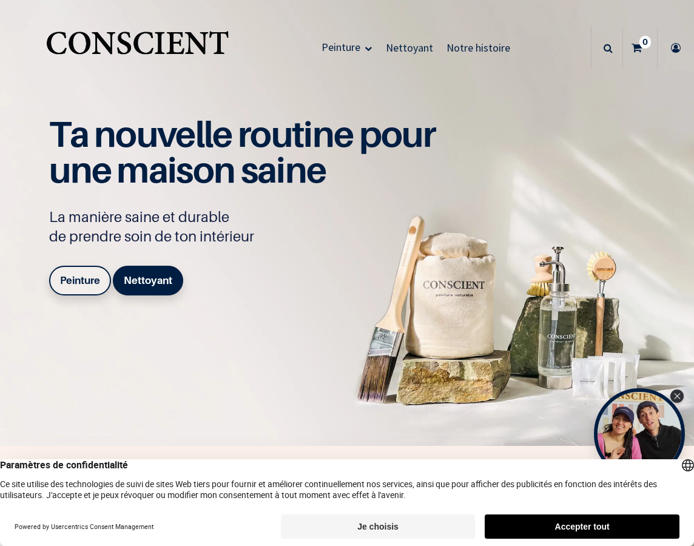
click at [87, 286] on b "Peinture" at bounding box center [80, 280] width 40 height 12
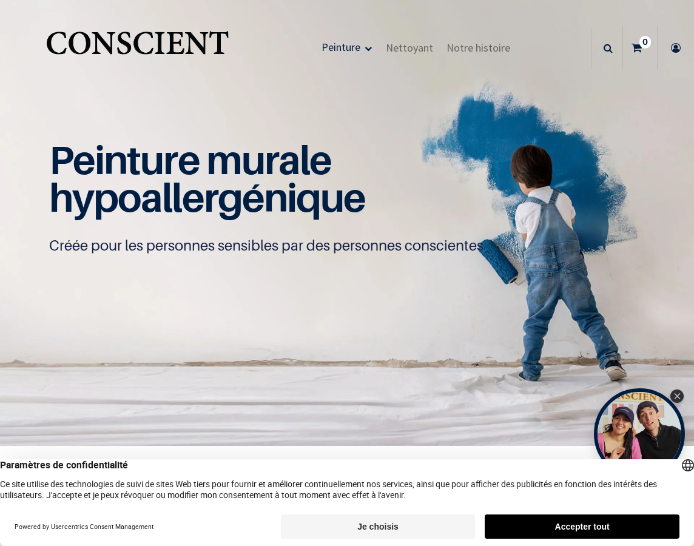
scroll to position [1, 0]
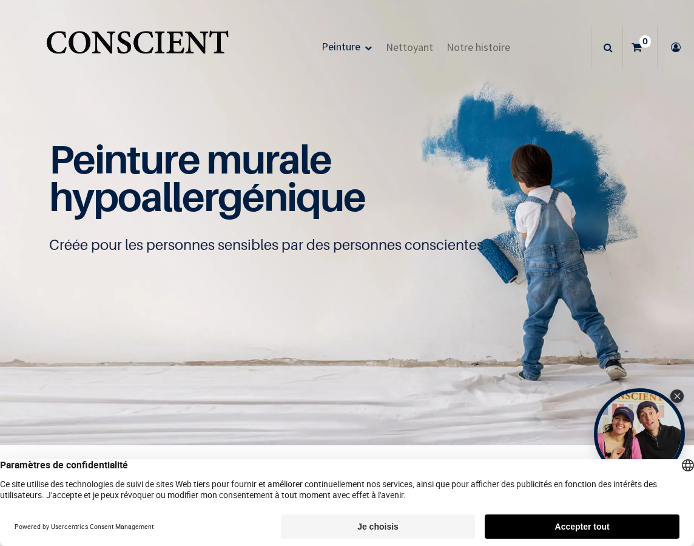
click at [632, 530] on button "Accepter tout" at bounding box center [581, 526] width 195 height 24
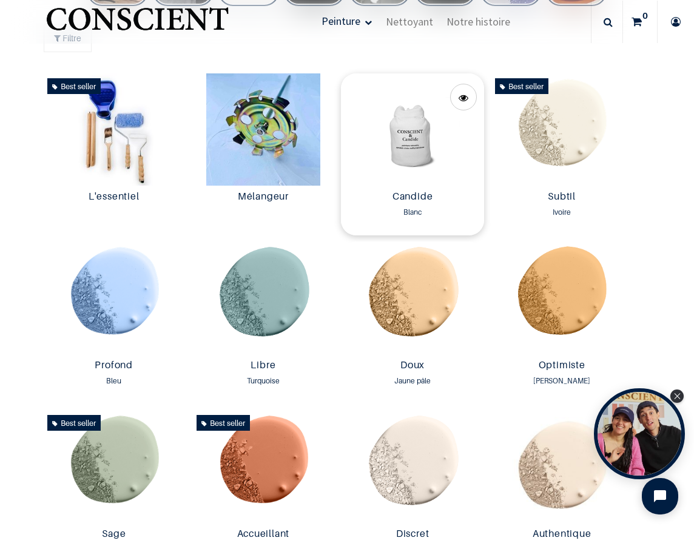
scroll to position [708, 0]
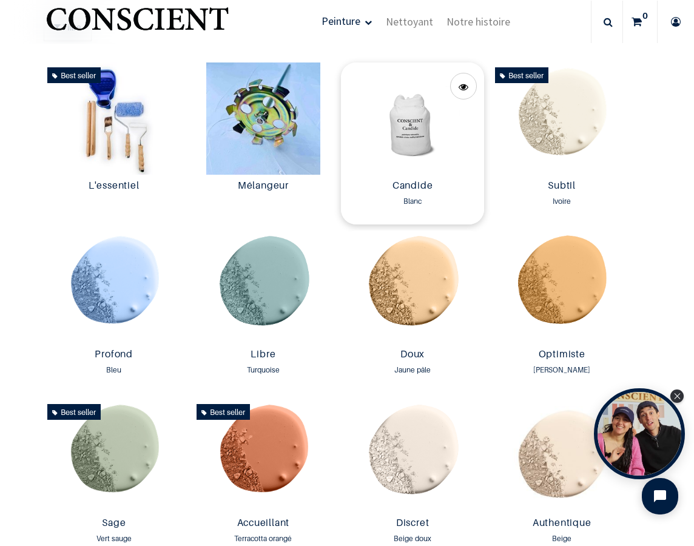
click at [440, 82] on img at bounding box center [412, 118] width 143 height 113
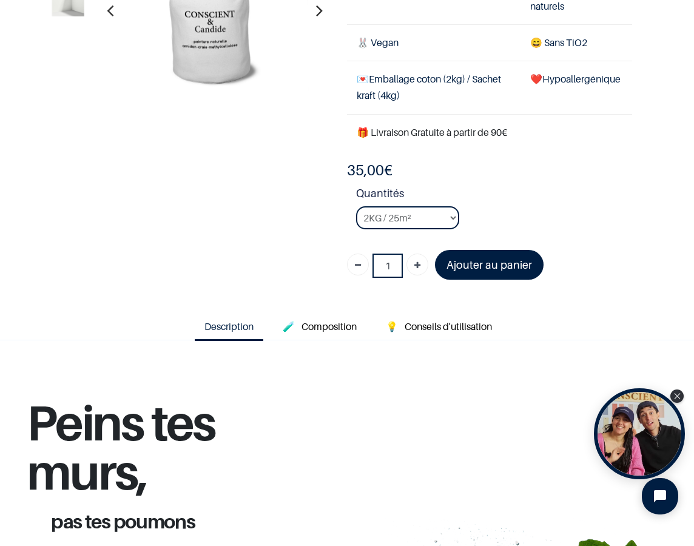
scroll to position [212, 0]
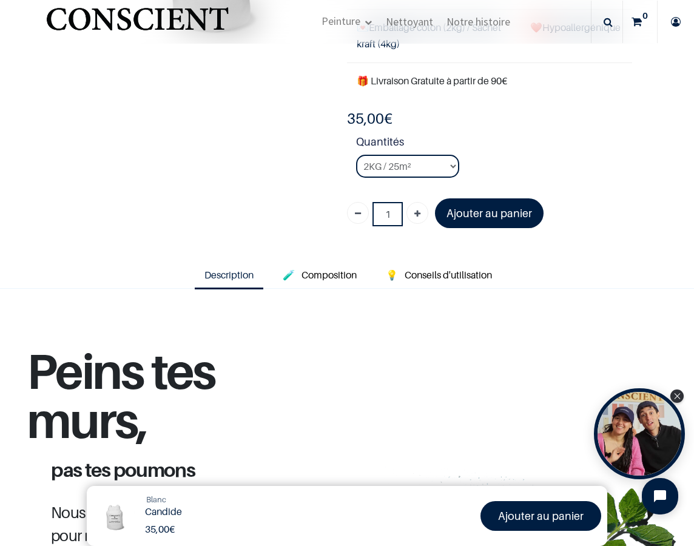
click at [405, 153] on strong "Quantités" at bounding box center [494, 143] width 276 height 21
click at [402, 166] on select "2KG / 25m² 4KG / 50m² 8KG / 100m² Testeur" at bounding box center [407, 166] width 103 height 23
select select "3"
click at [356, 155] on select "2KG / 25m² 4KG / 50m² 8KG / 100m² Testeur" at bounding box center [407, 166] width 103 height 23
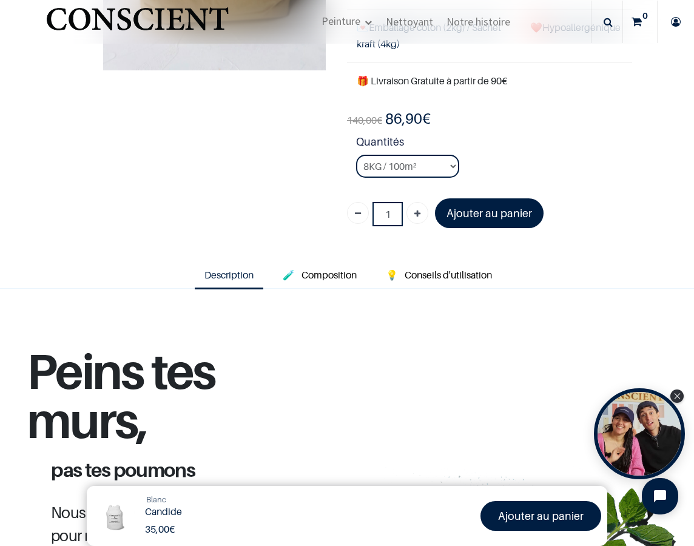
click at [588, 125] on div "140,00 € 86,90 € 35.0 EUR 35,00 €" at bounding box center [489, 119] width 285 height 21
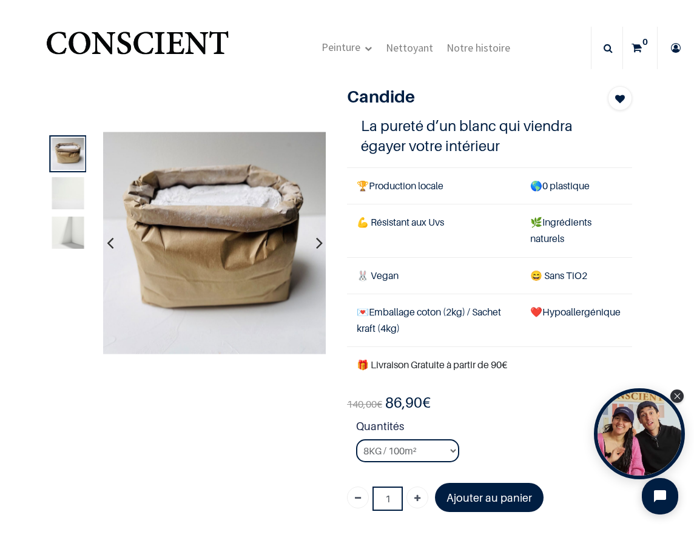
click at [67, 194] on img at bounding box center [68, 193] width 32 height 32
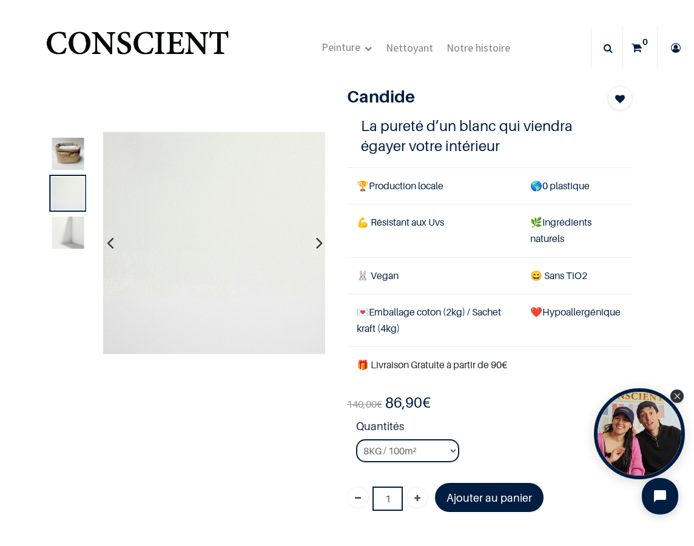
click at [70, 222] on img at bounding box center [68, 232] width 32 height 32
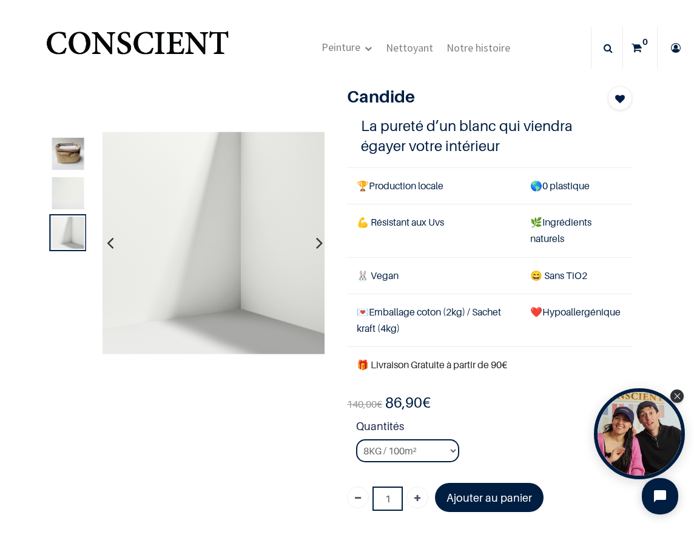
click at [67, 143] on img at bounding box center [68, 154] width 32 height 32
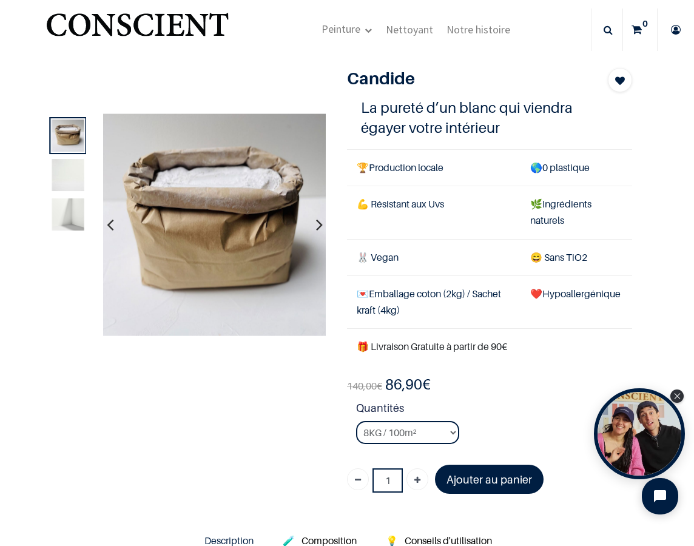
scroll to position [25, 0]
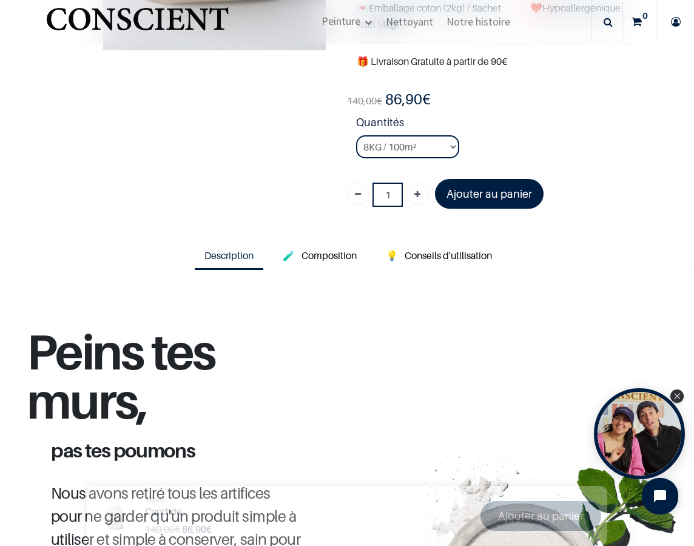
scroll to position [232, 0]
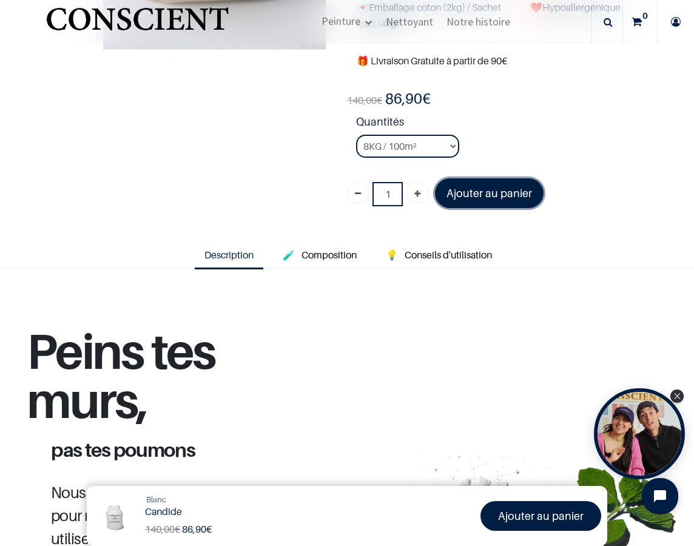
click at [495, 201] on link "Ajouter au panier" at bounding box center [489, 193] width 109 height 30
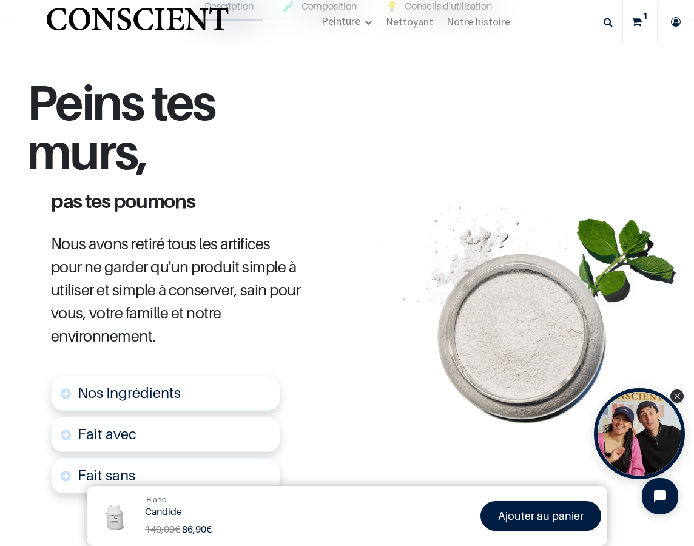
scroll to position [557, 0]
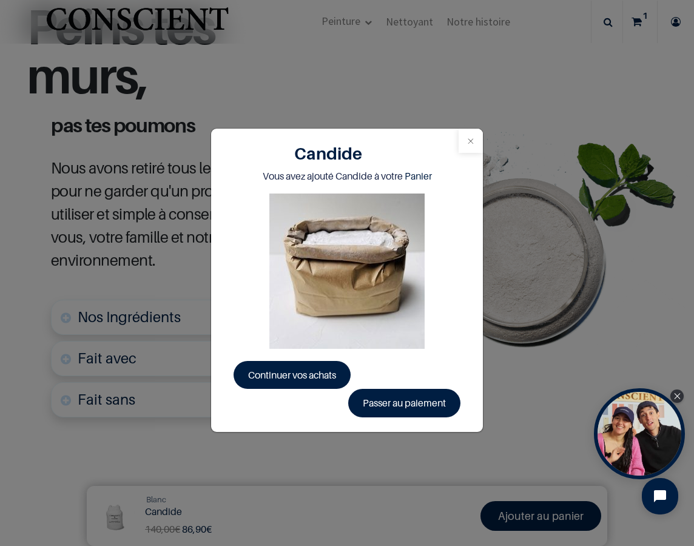
click at [467, 140] on button "Close" at bounding box center [470, 141] width 24 height 24
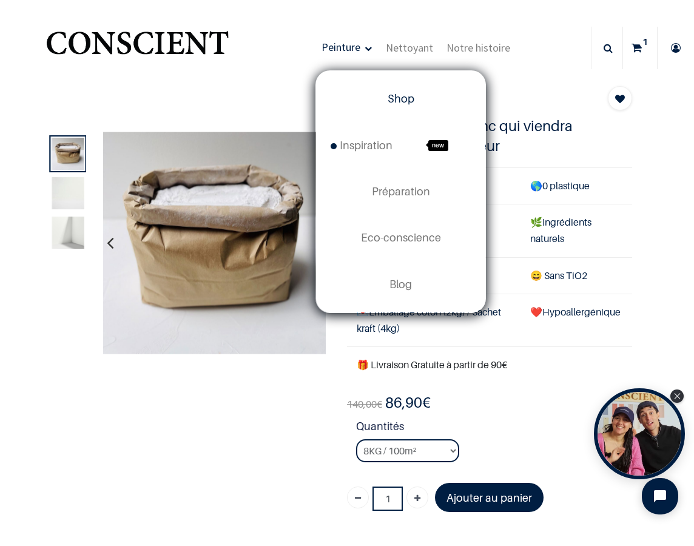
click at [389, 99] on span "Shop" at bounding box center [400, 98] width 27 height 13
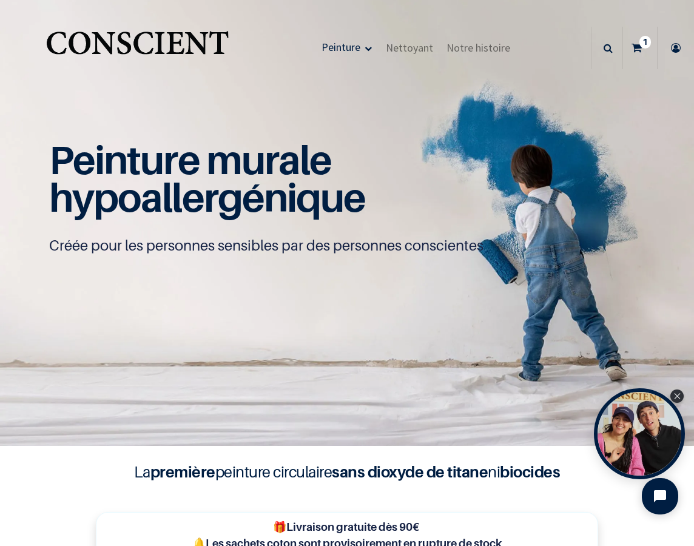
click at [634, 45] on icon at bounding box center [636, 48] width 10 height 42
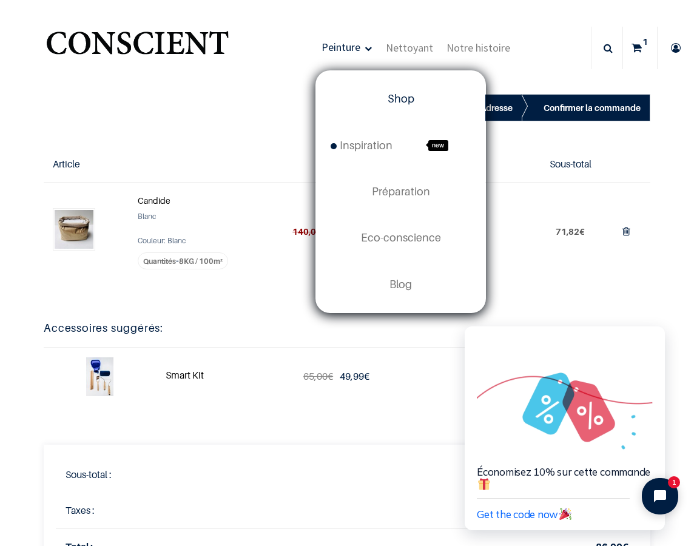
click at [400, 105] on link "Shop" at bounding box center [400, 99] width 169 height 46
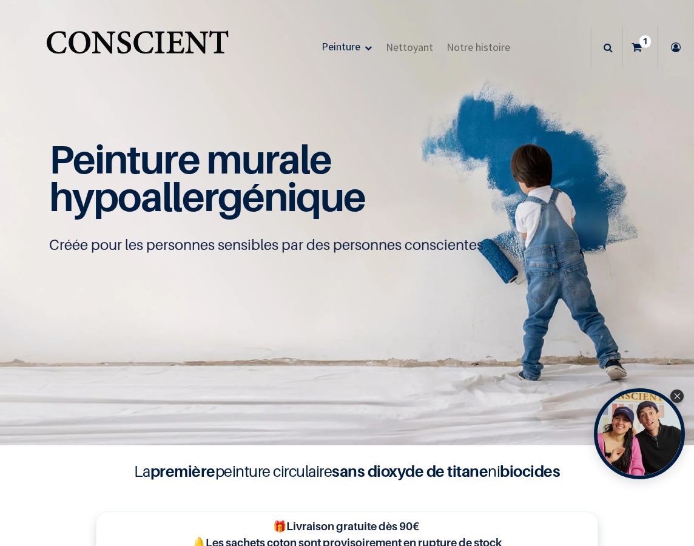
scroll to position [248, 0]
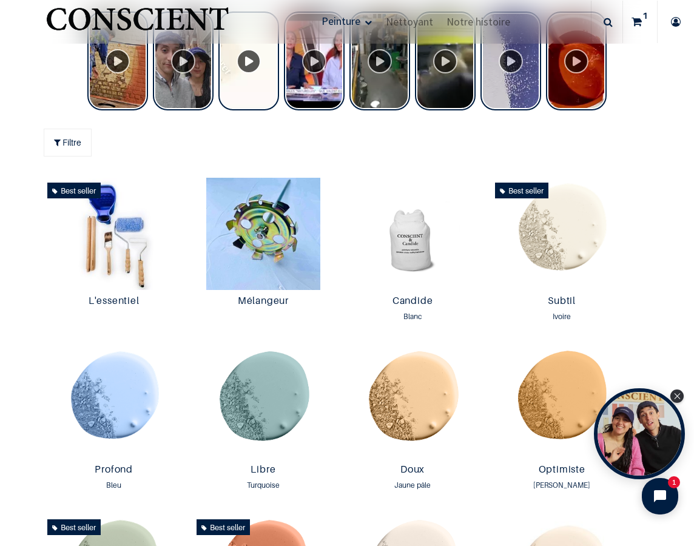
scroll to position [564, 0]
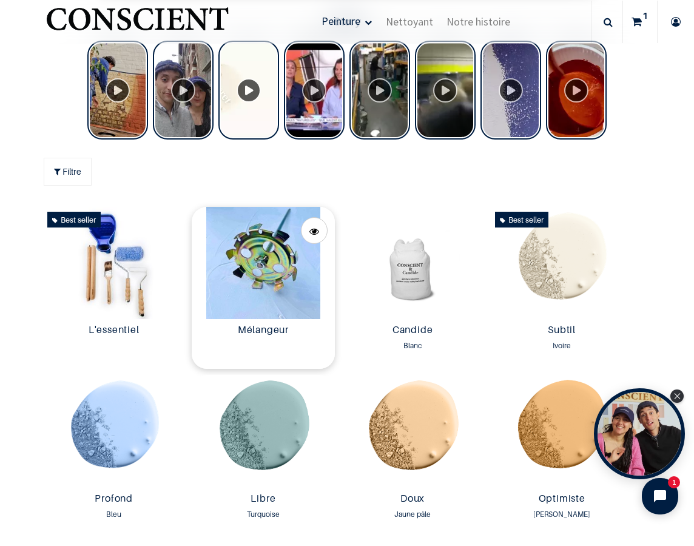
click at [273, 252] on img at bounding box center [263, 263] width 143 height 113
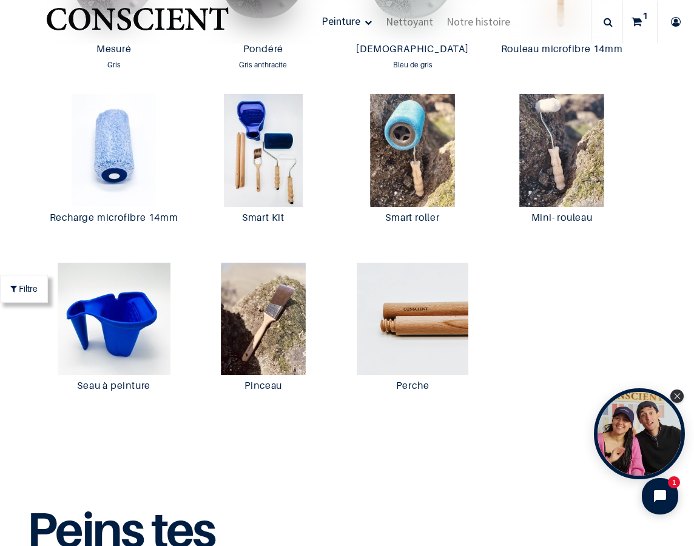
scroll to position [1991, 0]
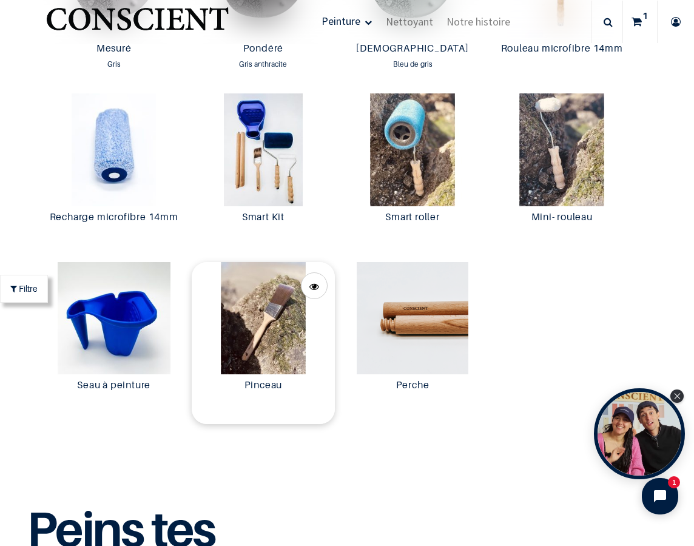
click at [261, 309] on img at bounding box center [263, 318] width 143 height 113
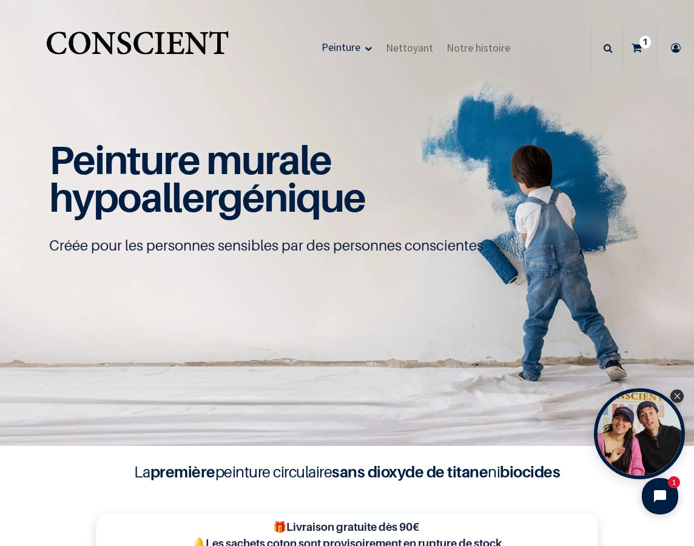
click at [635, 50] on icon at bounding box center [636, 48] width 10 height 42
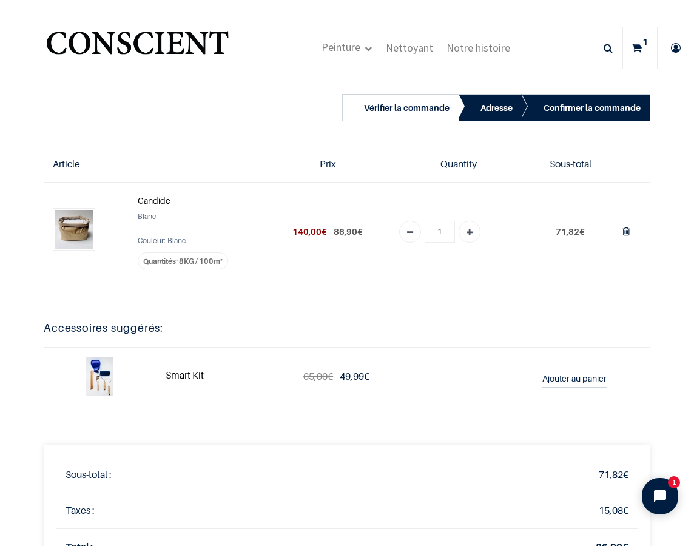
click at [480, 169] on th "Quantity" at bounding box center [458, 164] width 139 height 36
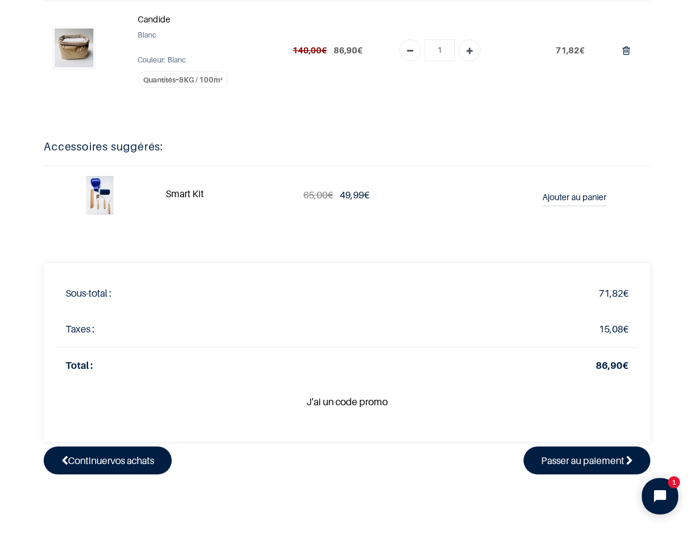
scroll to position [110, 0]
click at [544, 458] on span "Passer au paiement" at bounding box center [582, 460] width 83 height 12
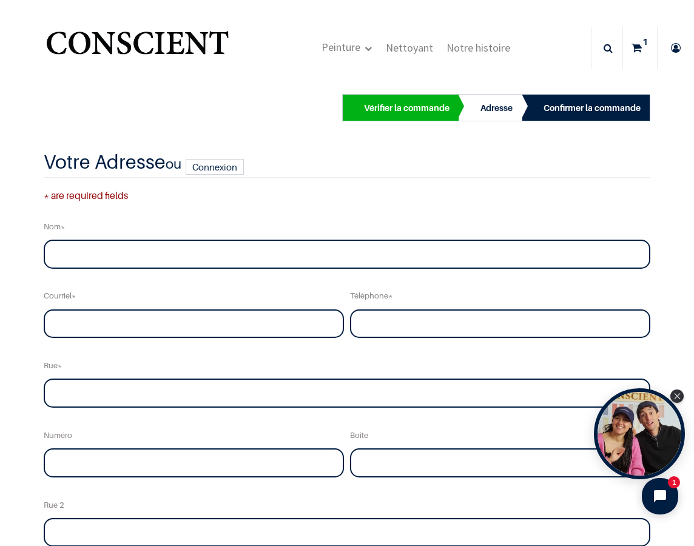
click at [449, 186] on div "Votre Adresse ou Connexion * are required fields Nom [GEOGRAPHIC_DATA] Téléphone" at bounding box center [347, 477] width 606 height 653
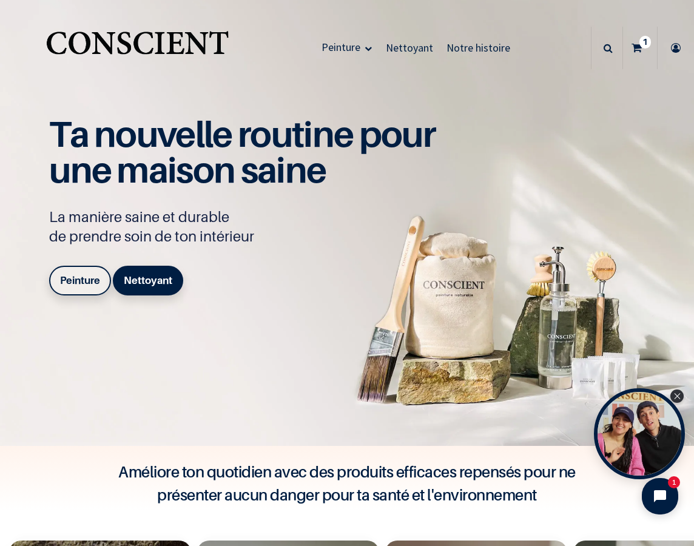
click at [72, 296] on div "Peinture Nettoyant" at bounding box center [155, 283] width 212 height 34
click at [85, 274] on b "Peinture" at bounding box center [80, 280] width 40 height 12
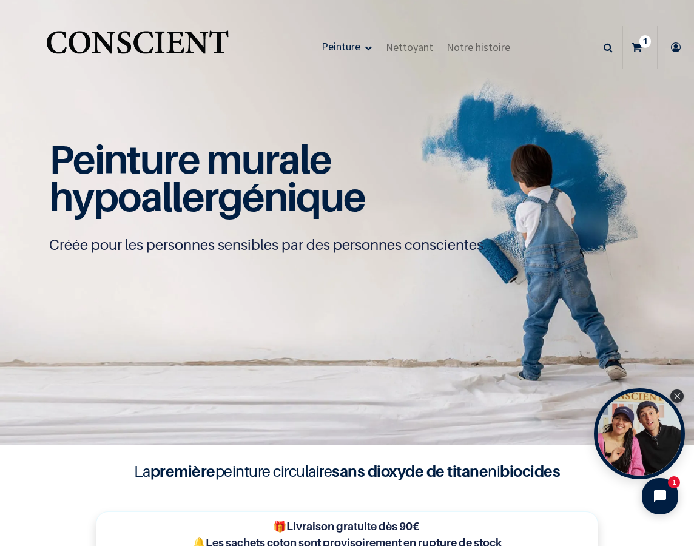
click at [639, 55] on icon at bounding box center [636, 47] width 10 height 42
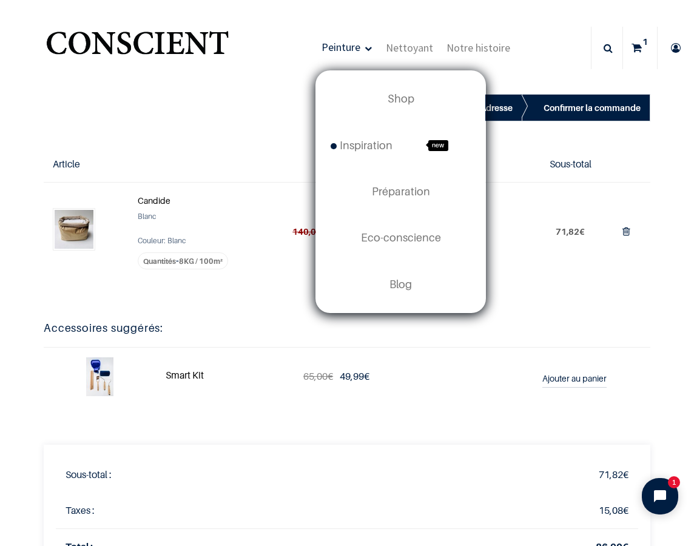
click at [349, 41] on span "Peinture" at bounding box center [340, 47] width 39 height 14
click at [416, 96] on link "Shop" at bounding box center [400, 99] width 169 height 46
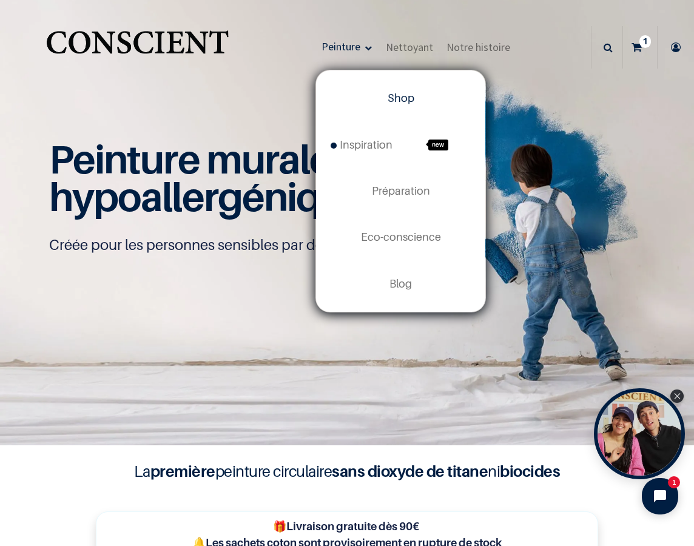
click at [406, 102] on span "Shop" at bounding box center [400, 98] width 27 height 13
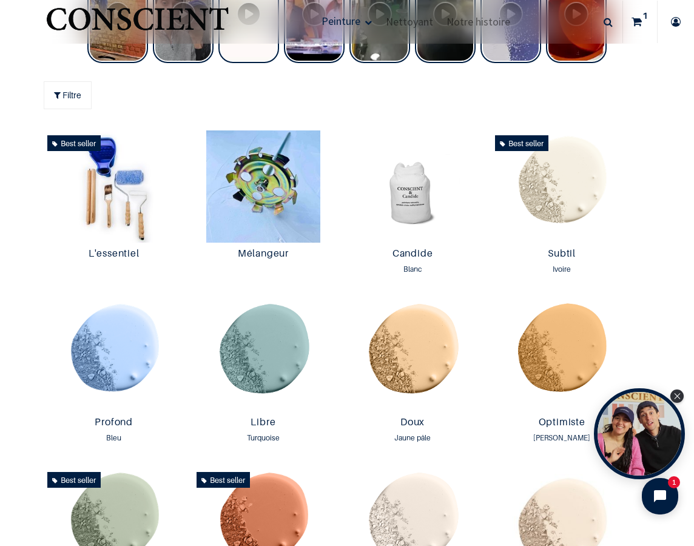
scroll to position [658, 0]
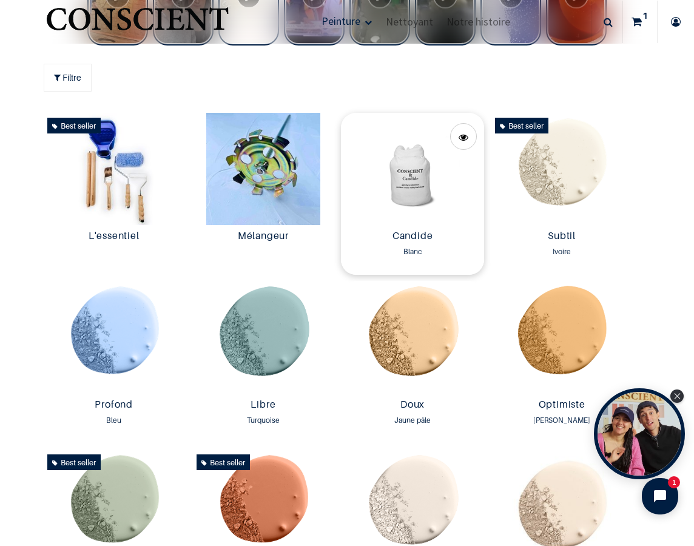
click at [412, 158] on img at bounding box center [412, 169] width 143 height 113
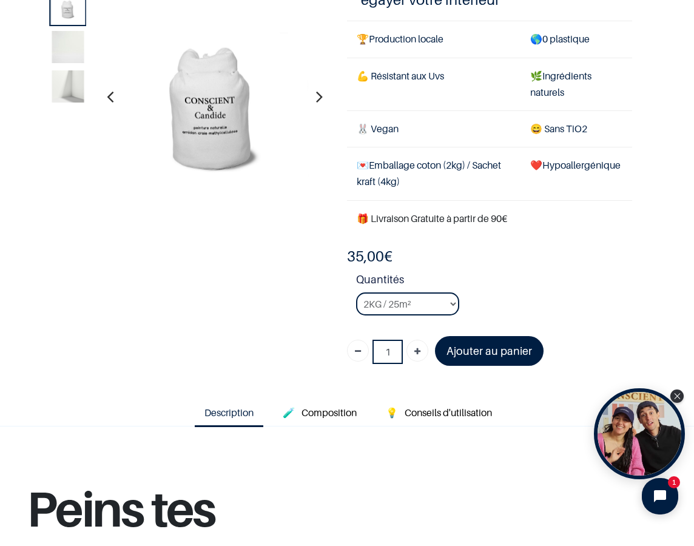
scroll to position [75, 0]
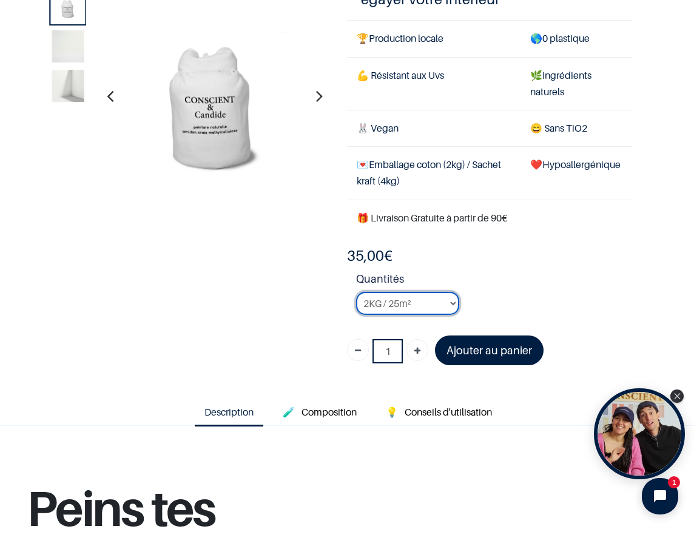
click at [421, 303] on select "2KG / 25m² 4KG / 50m² 8KG / 100m² Testeur" at bounding box center [407, 303] width 103 height 23
select select "3"
click at [356, 292] on select "2KG / 25m² 4KG / 50m² 8KG / 100m² Testeur" at bounding box center [407, 303] width 103 height 23
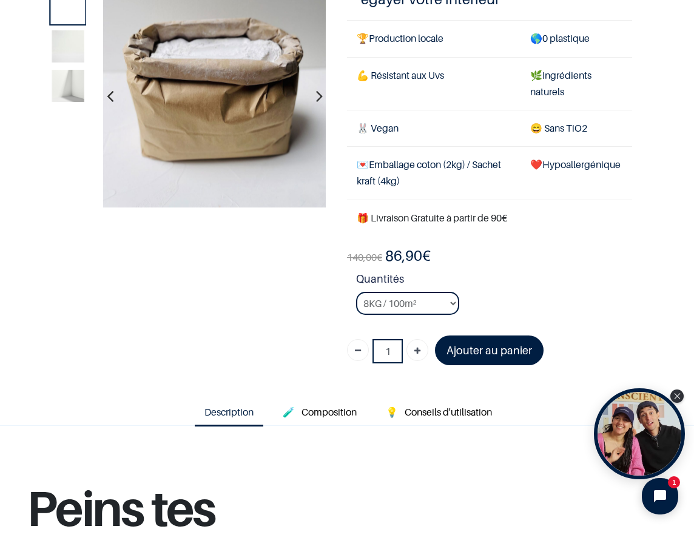
click at [480, 235] on td "🎁 Livraison Gratuite à partir de 90€" at bounding box center [489, 217] width 285 height 36
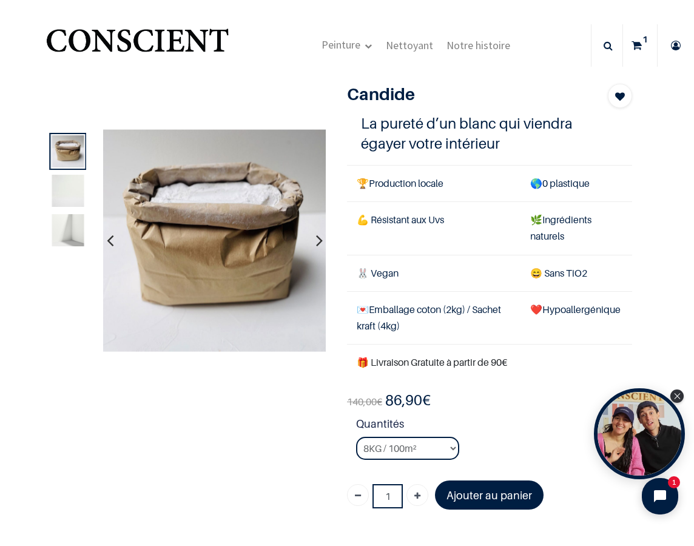
scroll to position [5, 0]
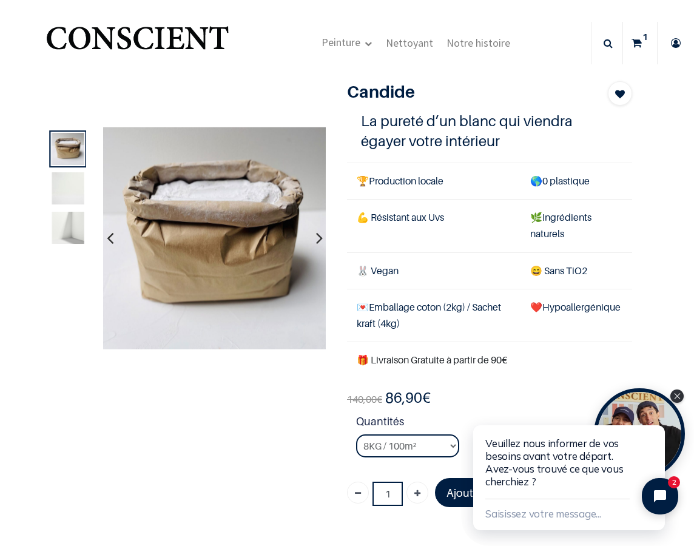
click at [631, 49] on link "1" at bounding box center [640, 43] width 34 height 42
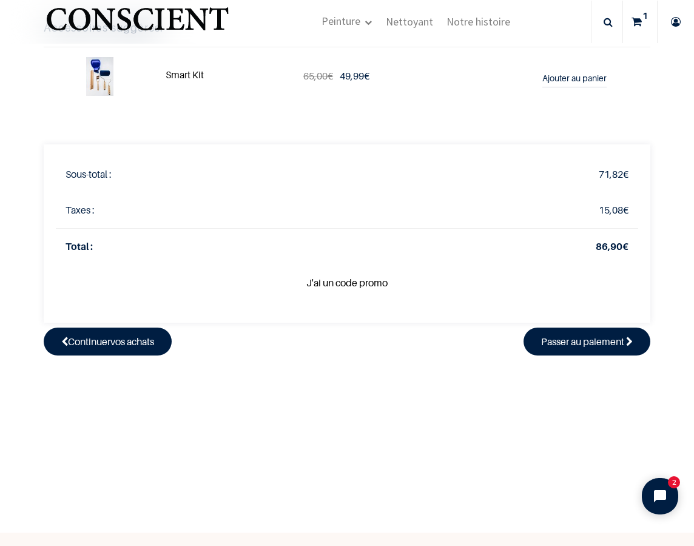
scroll to position [361, 0]
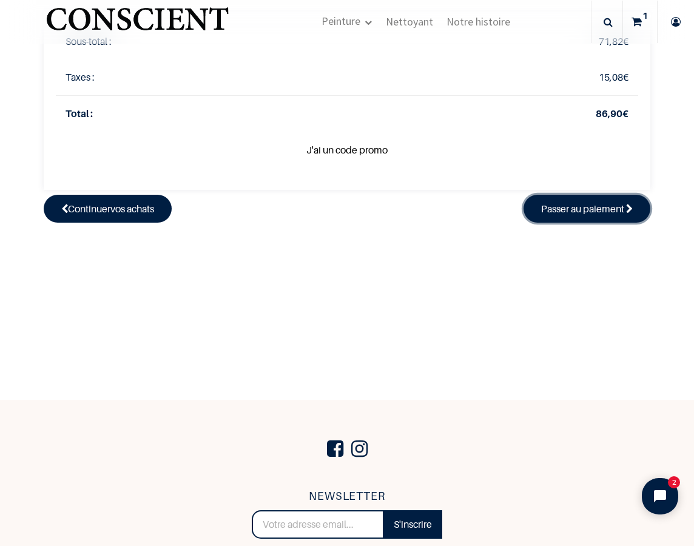
click at [596, 208] on span "Passer au paiement" at bounding box center [582, 209] width 83 height 12
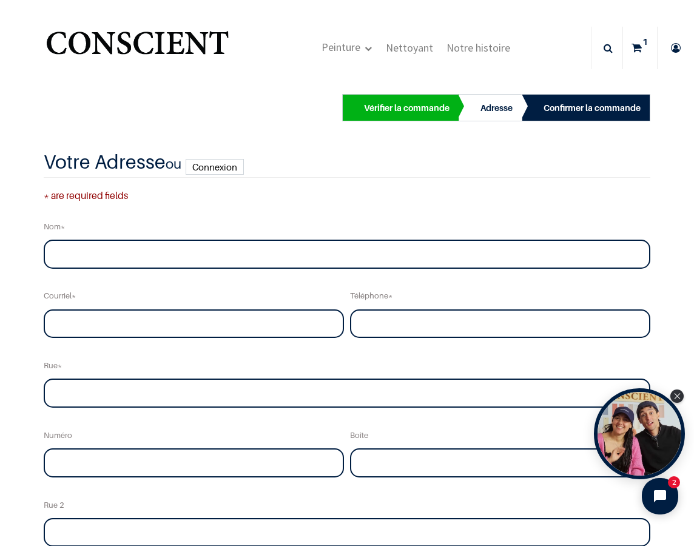
click at [211, 168] on link "Connexion" at bounding box center [215, 167] width 58 height 16
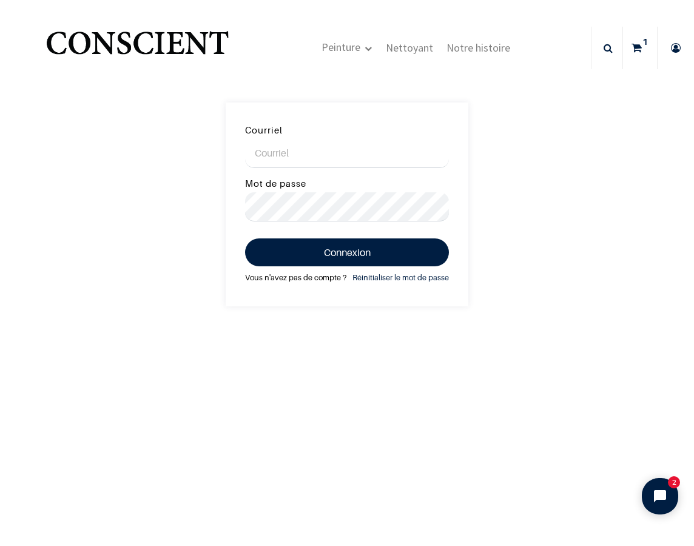
click at [330, 275] on link "Vous n'avez pas de compte ?" at bounding box center [295, 277] width 101 height 13
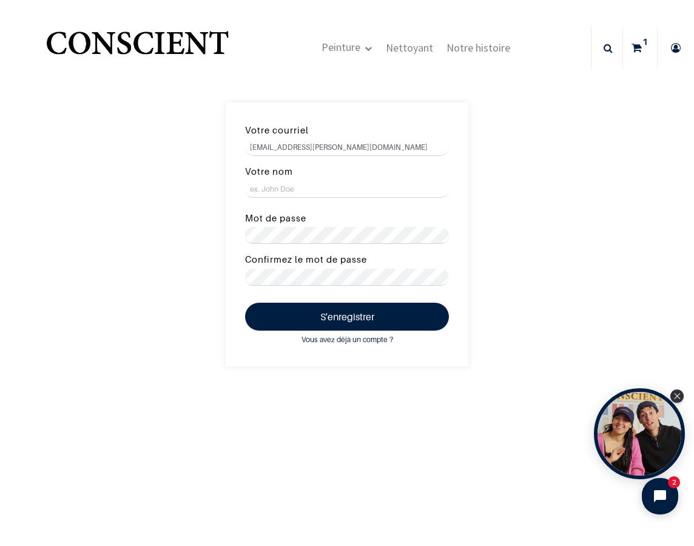
type input "[EMAIL_ADDRESS][PERSON_NAME][DOMAIN_NAME]"
type input "Thibaut"
click at [352, 326] on button "S'enregistrer" at bounding box center [347, 317] width 204 height 28
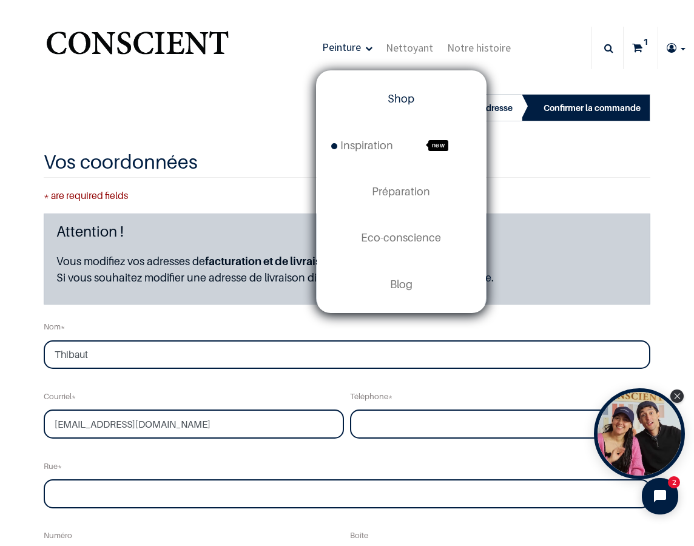
click at [404, 89] on link "Shop" at bounding box center [400, 99] width 169 height 46
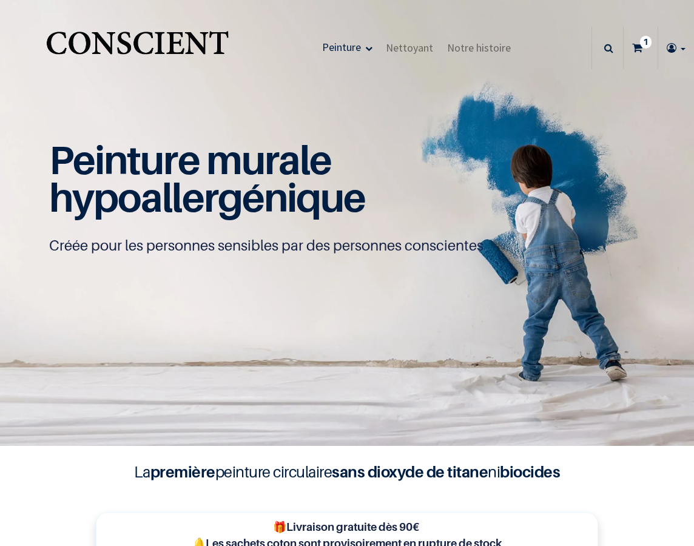
type input "[EMAIL_ADDRESS][PERSON_NAME][DOMAIN_NAME]"
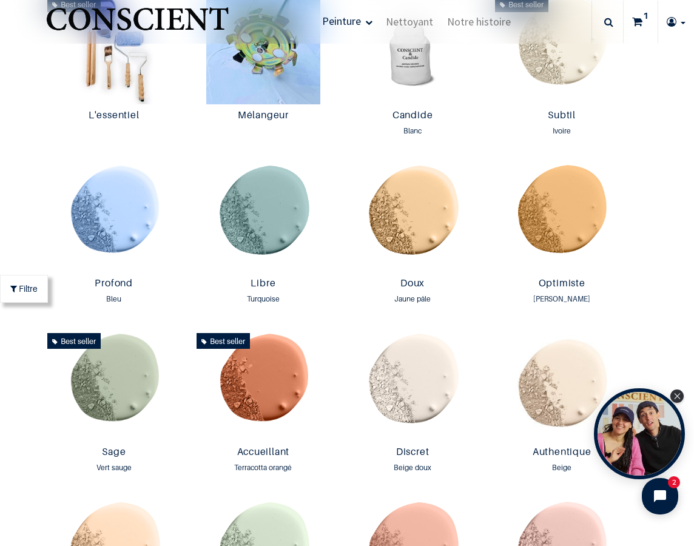
scroll to position [757, 0]
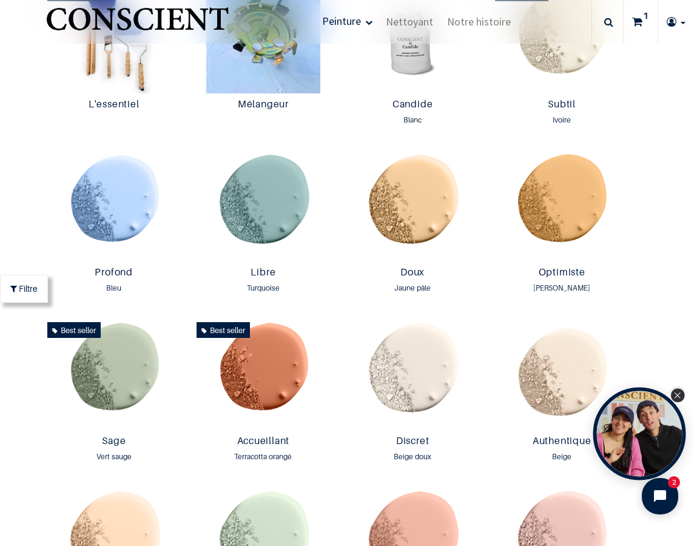
click at [678, 392] on div "Close Tolstoy widget" at bounding box center [677, 395] width 13 height 13
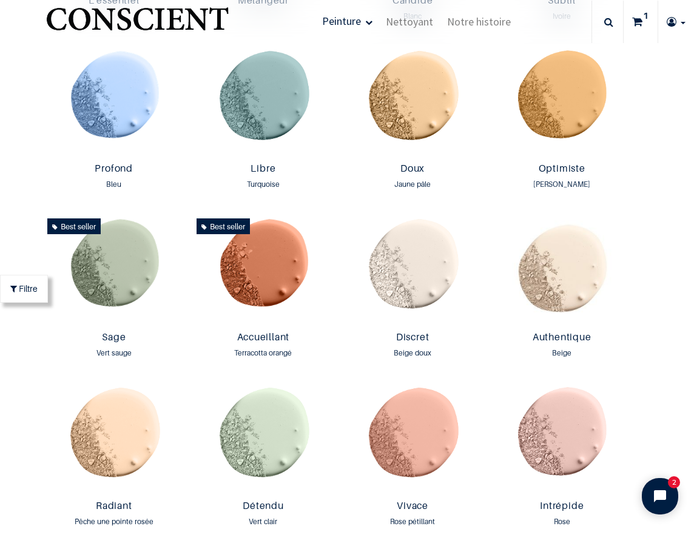
scroll to position [889, 0]
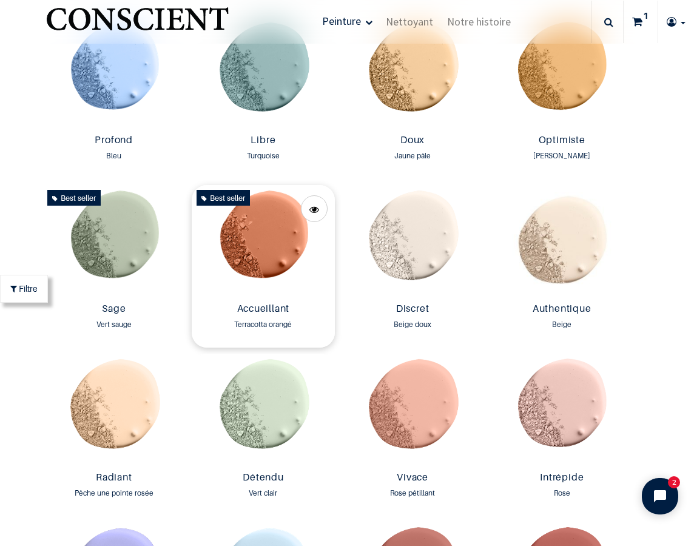
click at [306, 244] on img at bounding box center [263, 241] width 143 height 113
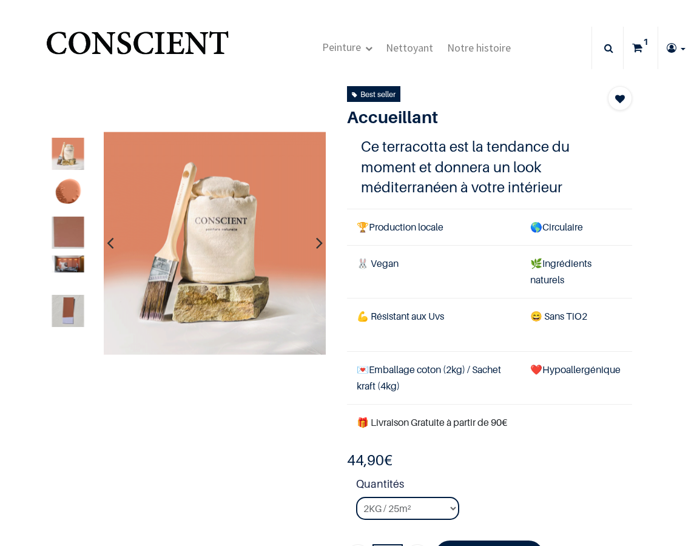
type input "[EMAIL_ADDRESS][DOMAIN_NAME]"
click at [72, 196] on img at bounding box center [68, 193] width 32 height 32
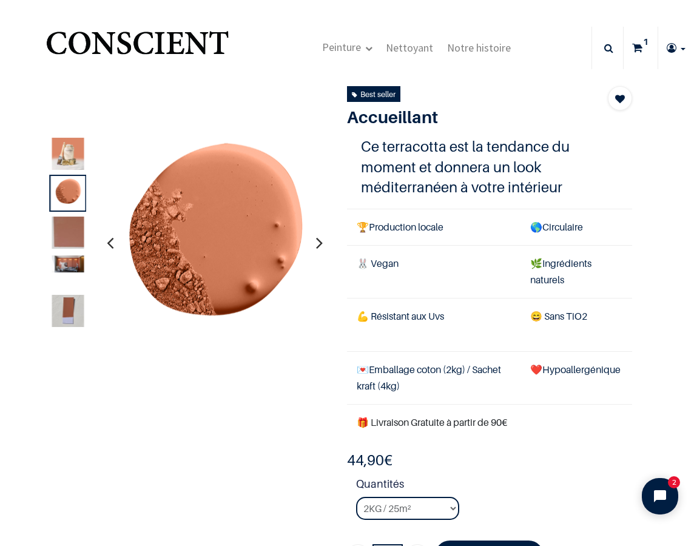
click at [72, 231] on img at bounding box center [68, 232] width 32 height 32
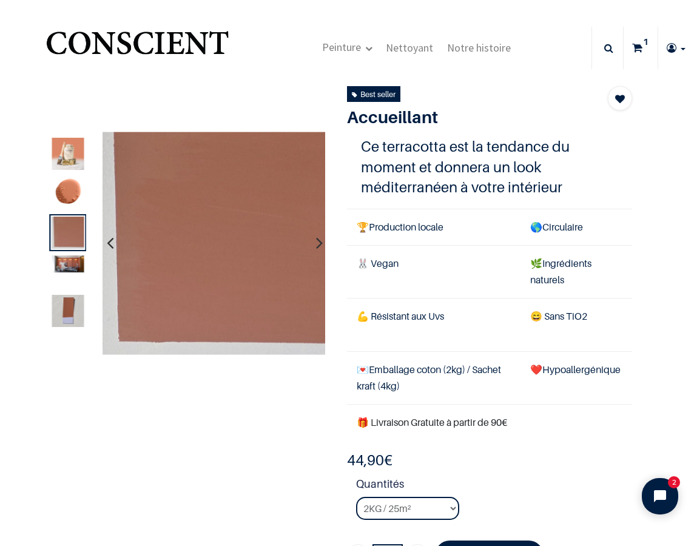
click at [71, 267] on img at bounding box center [68, 263] width 32 height 17
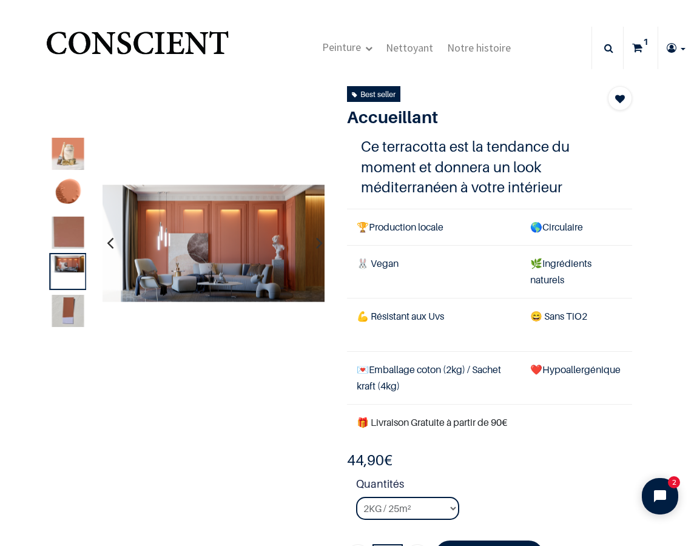
click at [78, 302] on img at bounding box center [68, 311] width 32 height 32
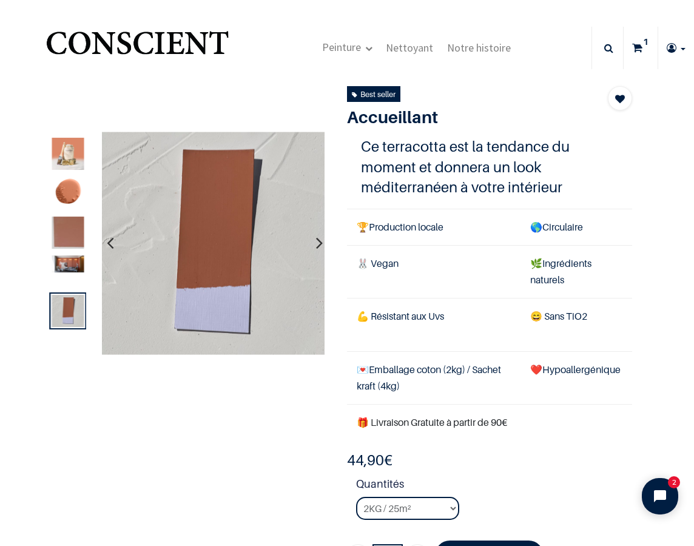
click at [78, 283] on div at bounding box center [67, 271] width 37 height 37
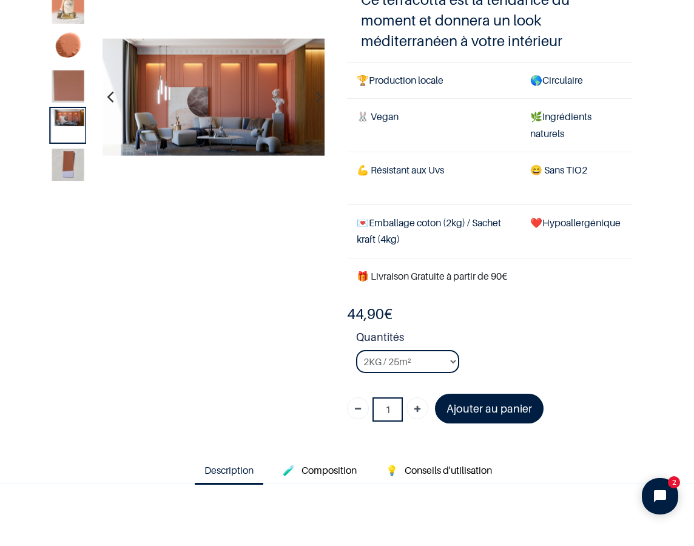
scroll to position [92, 0]
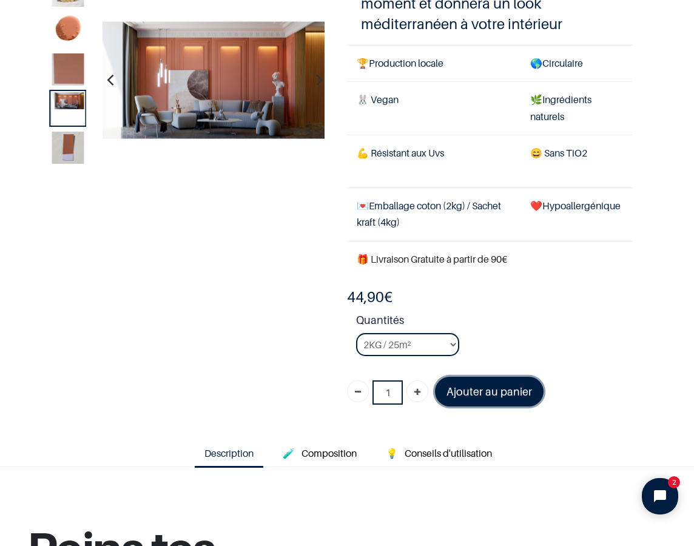
click at [481, 391] on font "Ajouter au panier" at bounding box center [488, 391] width 85 height 13
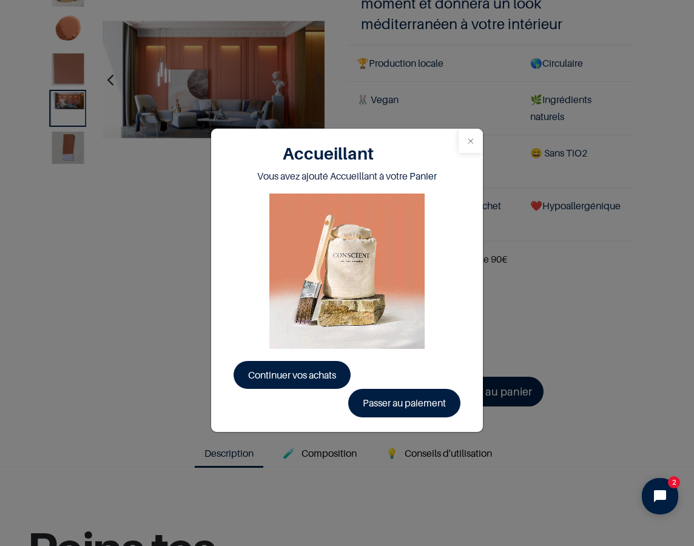
click at [469, 136] on button "Close" at bounding box center [470, 141] width 24 height 24
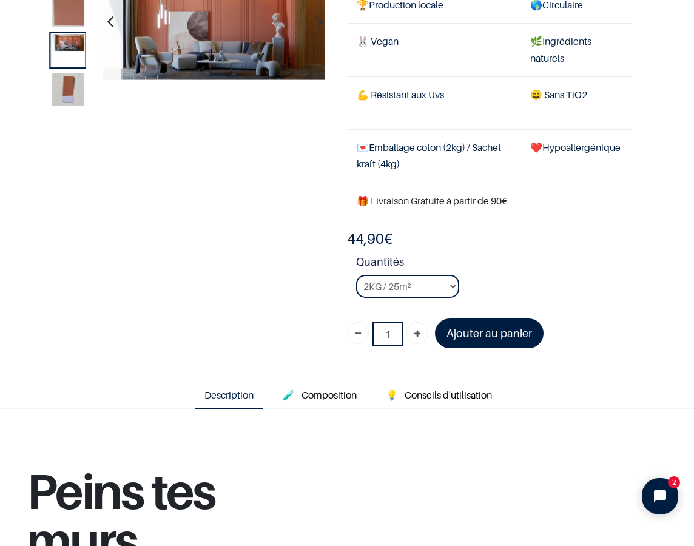
scroll to position [161, 0]
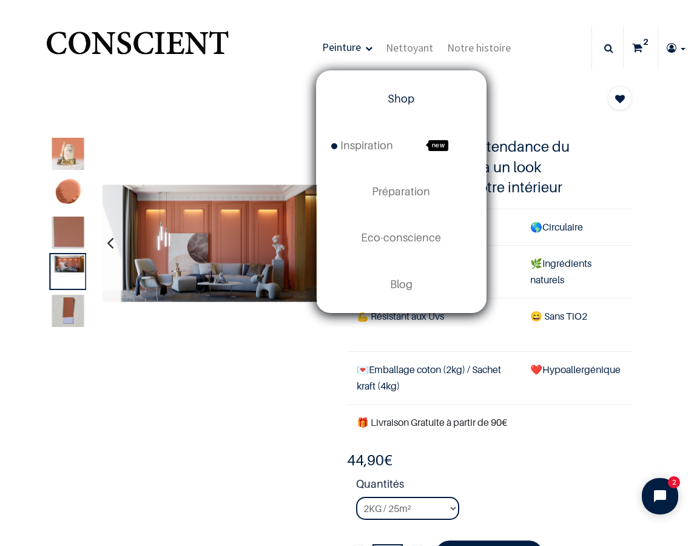
click at [397, 104] on span "Shop" at bounding box center [400, 98] width 27 height 13
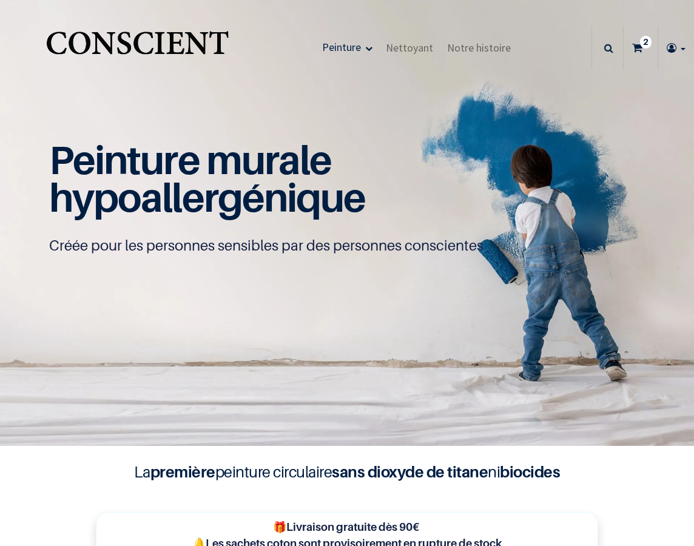
type input "[EMAIL_ADDRESS][PERSON_NAME][DOMAIN_NAME]"
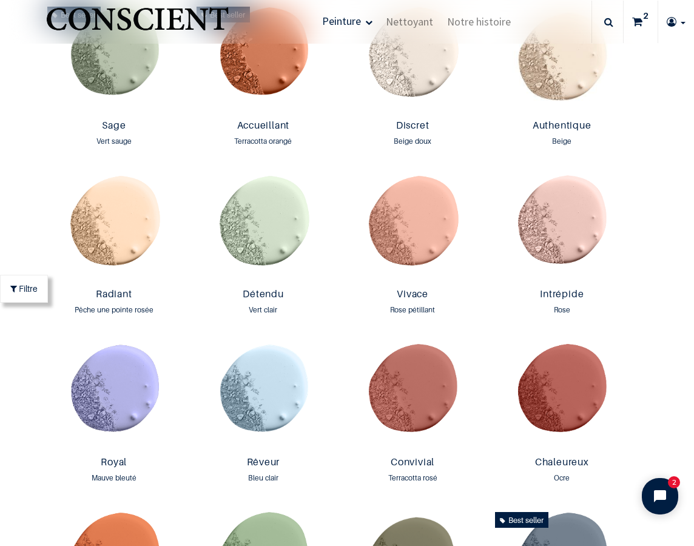
scroll to position [1076, 0]
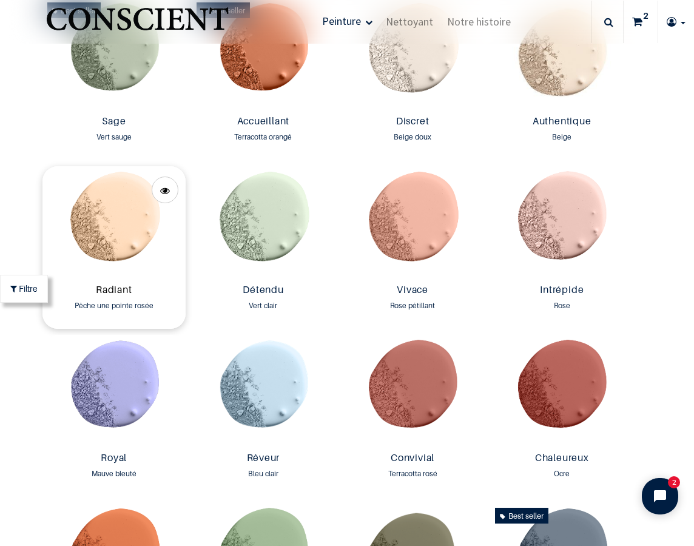
click at [111, 287] on link "Radiant" at bounding box center [113, 291] width 133 height 14
click at [568, 122] on link "Authentique" at bounding box center [561, 122] width 133 height 14
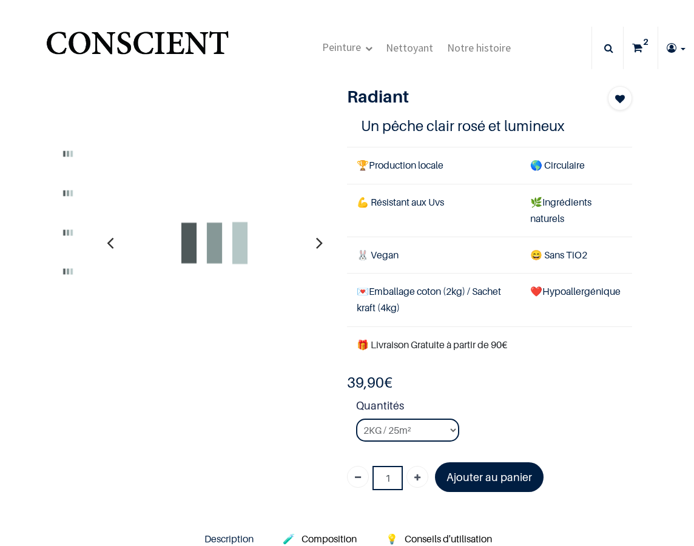
type input "[EMAIL_ADDRESS][DOMAIN_NAME]"
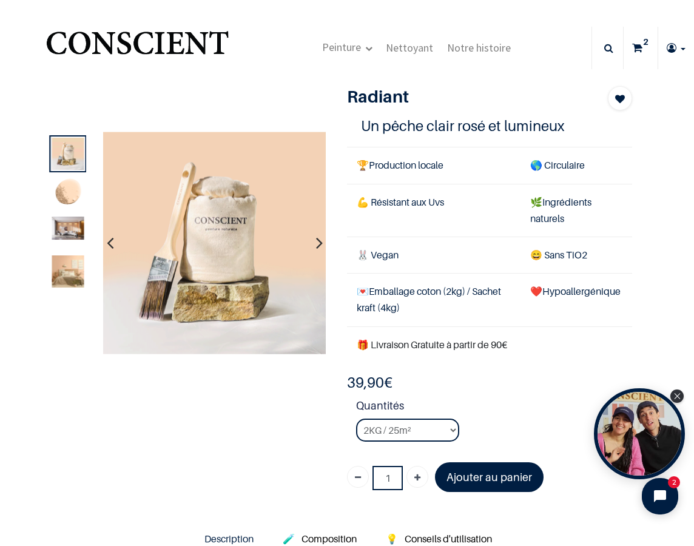
click at [60, 199] on img at bounding box center [68, 193] width 32 height 32
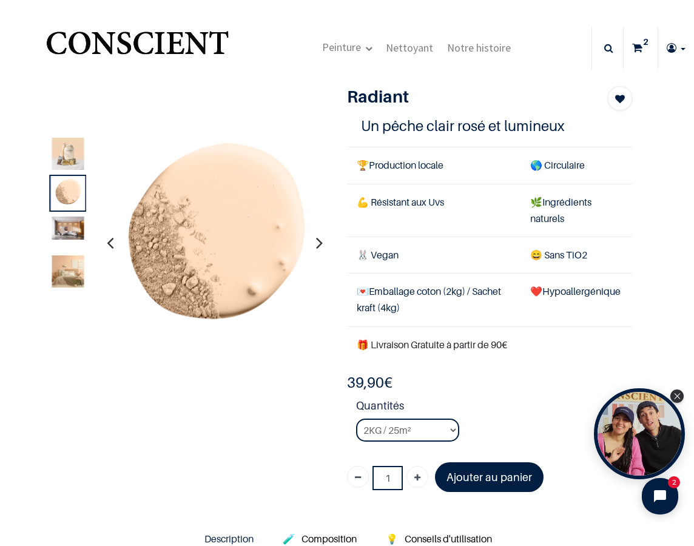
click at [72, 234] on img at bounding box center [68, 227] width 32 height 23
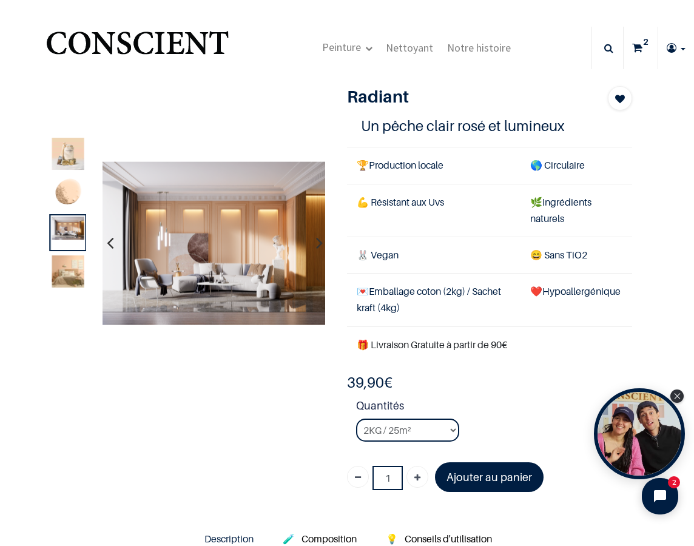
click at [70, 266] on img at bounding box center [68, 271] width 32 height 32
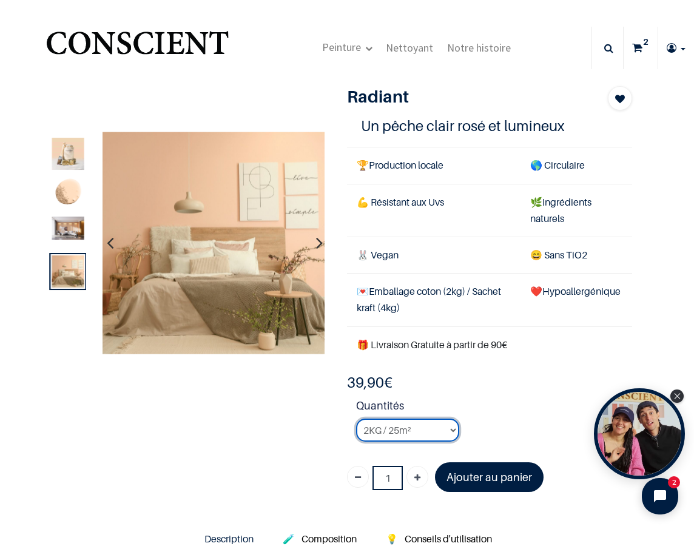
click at [385, 437] on select "2KG / 25m² 4KG / 50m² 8KG / 100m² Testeur" at bounding box center [407, 429] width 103 height 23
click at [471, 380] on div "39,90 € 39,90 € 39.9 EUR 39,90 €" at bounding box center [489, 382] width 285 height 21
click at [515, 482] on font "Ajouter au panier" at bounding box center [488, 477] width 85 height 13
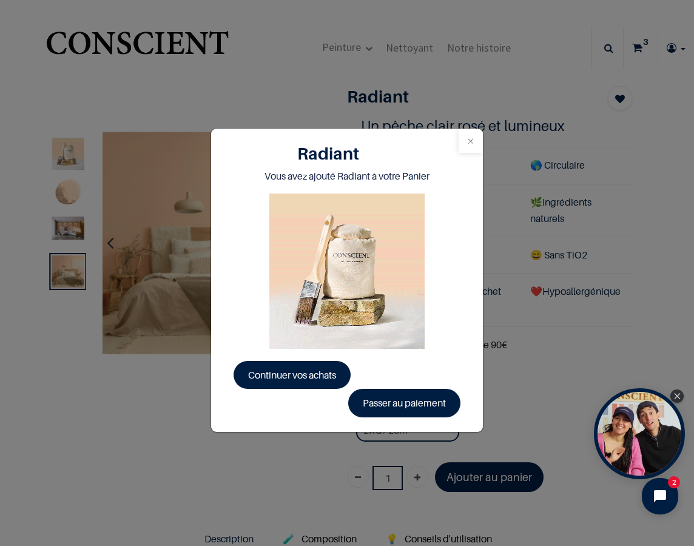
click at [472, 147] on button "Close" at bounding box center [470, 141] width 24 height 24
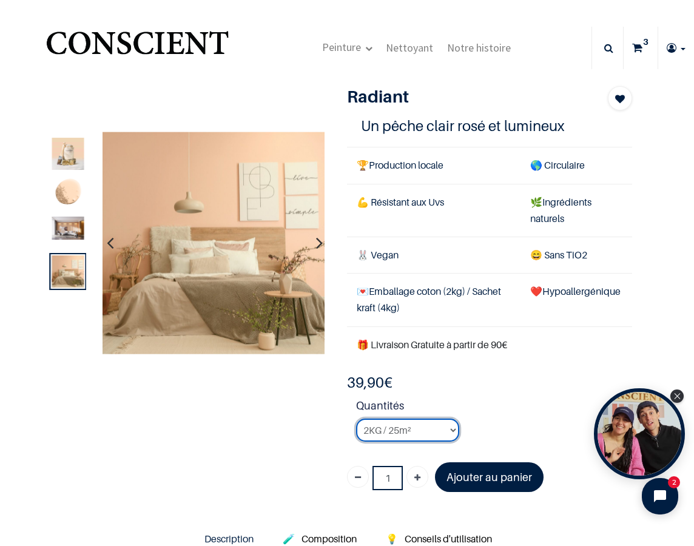
click at [442, 423] on select "2KG / 25m² 4KG / 50m² 8KG / 100m² Testeur" at bounding box center [407, 429] width 103 height 23
click at [636, 58] on icon at bounding box center [637, 48] width 10 height 42
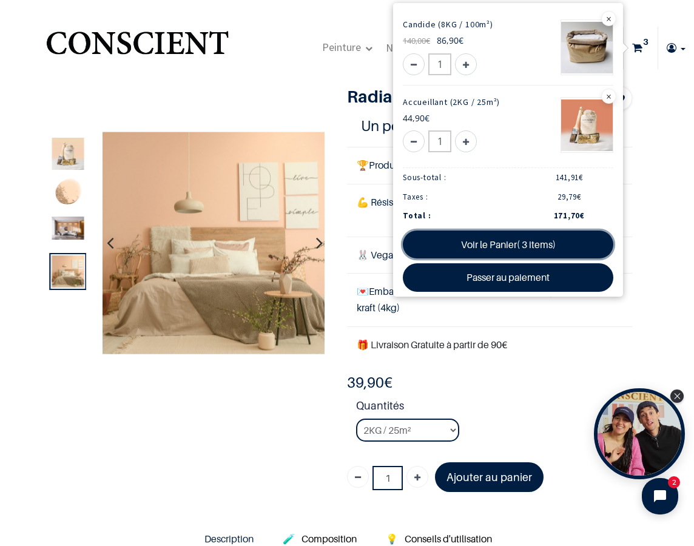
click at [491, 252] on link "Voir le Panier( 3 items)" at bounding box center [508, 244] width 210 height 28
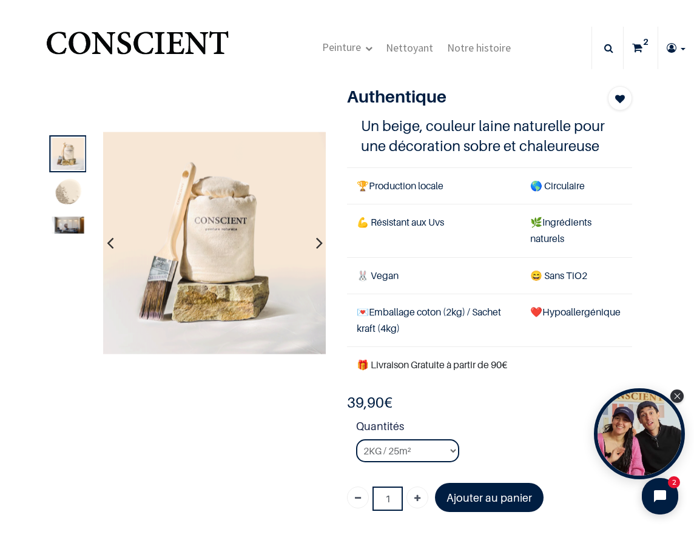
click at [63, 190] on img at bounding box center [68, 193] width 32 height 32
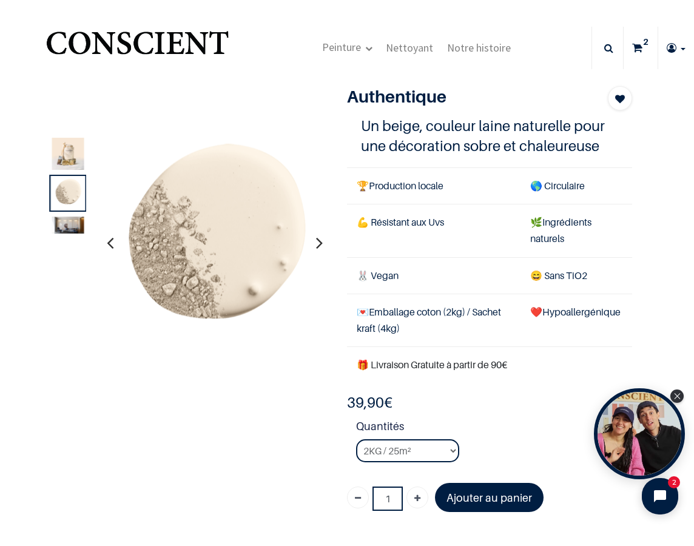
click at [69, 222] on img at bounding box center [68, 224] width 32 height 17
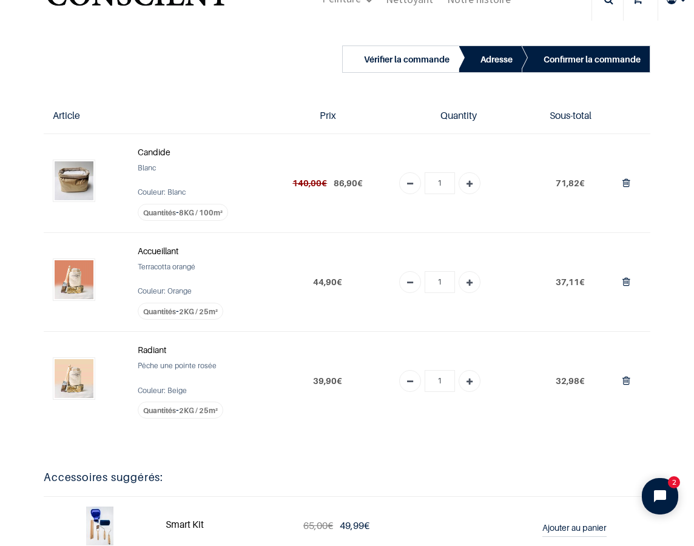
scroll to position [50, 0]
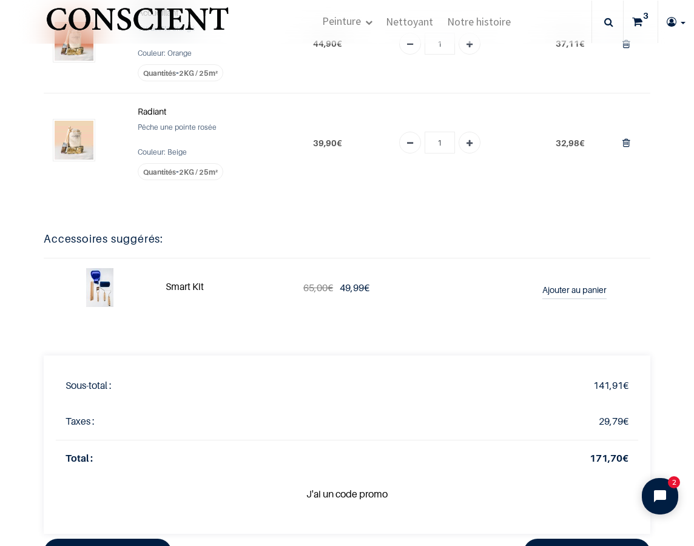
scroll to position [216, 0]
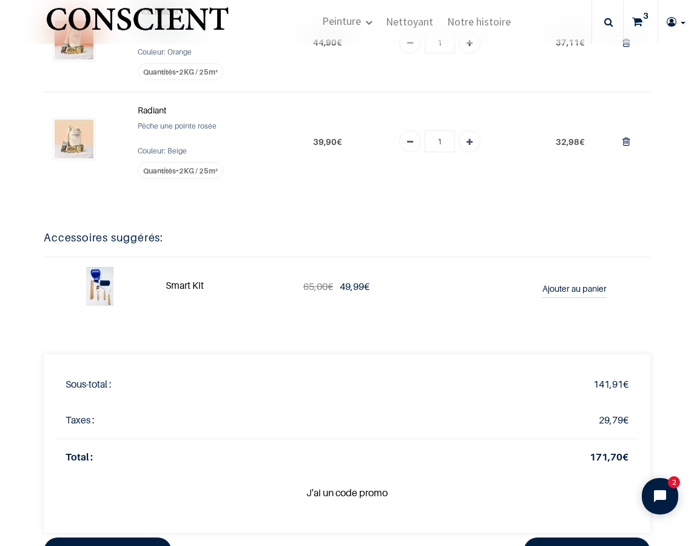
click at [193, 291] on strong "Smart Kit" at bounding box center [185, 285] width 38 height 12
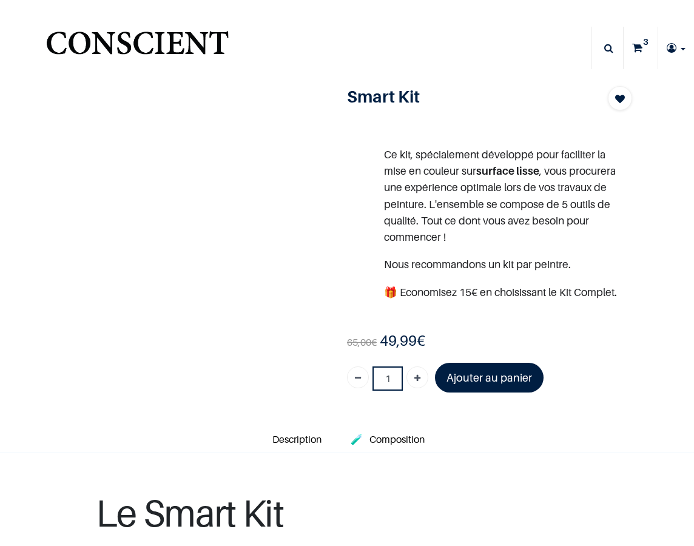
type input "[EMAIL_ADDRESS][DOMAIN_NAME]"
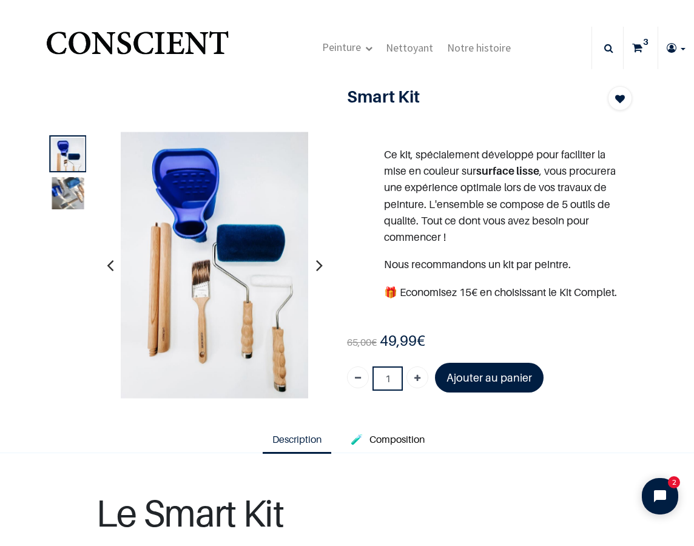
click at [78, 202] on img at bounding box center [68, 193] width 32 height 32
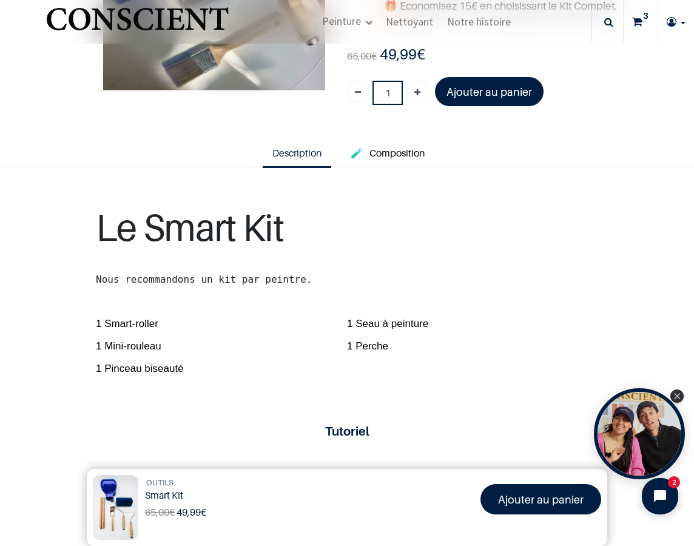
scroll to position [215, 0]
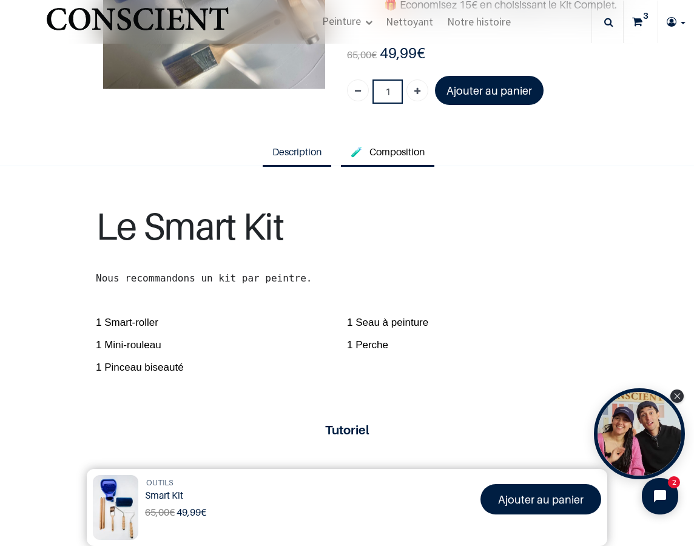
click at [373, 147] on span "Composition" at bounding box center [396, 152] width 55 height 12
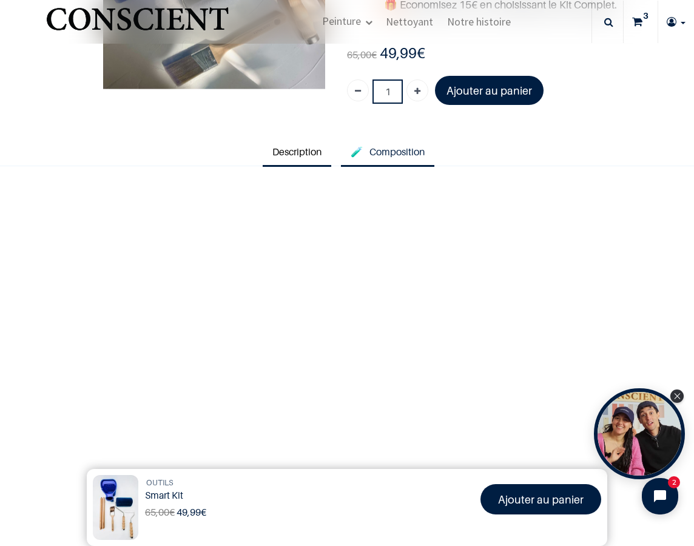
click at [295, 149] on span "Description" at bounding box center [296, 152] width 49 height 12
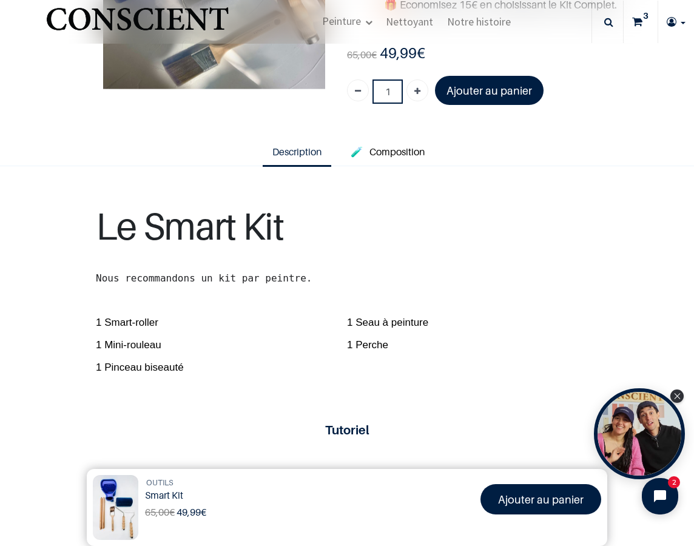
scroll to position [110, 0]
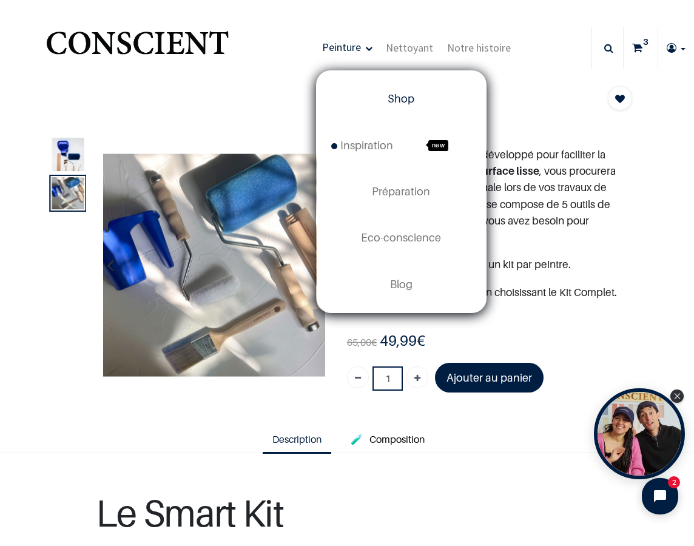
click at [391, 98] on span "Shop" at bounding box center [400, 98] width 27 height 13
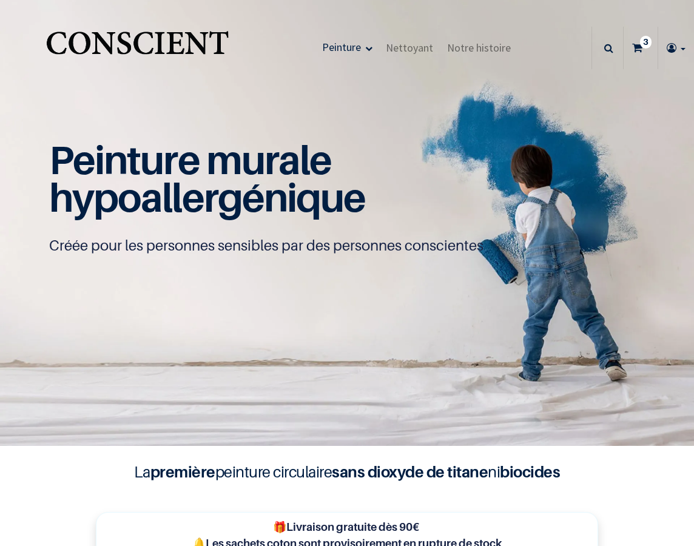
type input "[EMAIL_ADDRESS][PERSON_NAME][DOMAIN_NAME]"
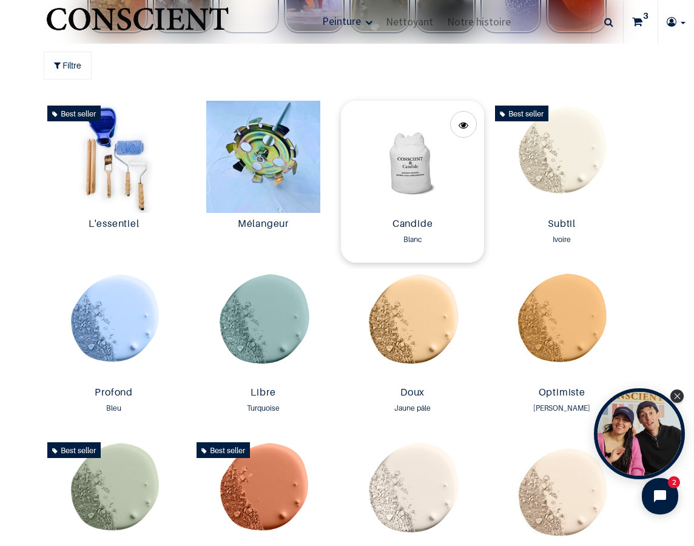
scroll to position [674, 0]
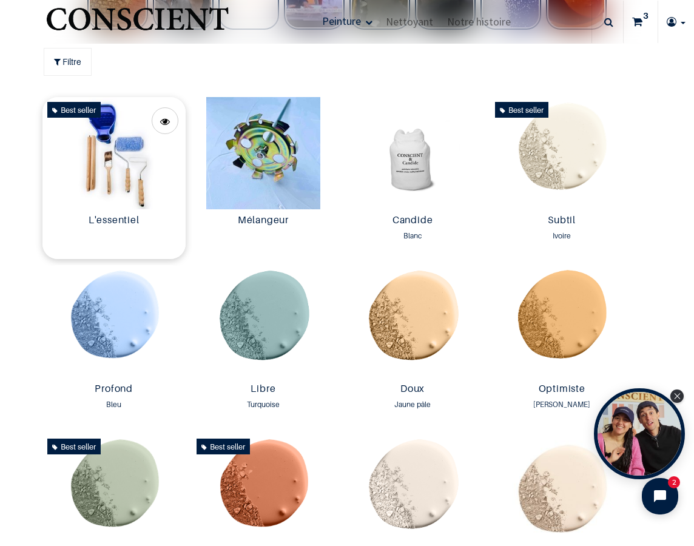
click at [147, 176] on img at bounding box center [113, 153] width 143 height 113
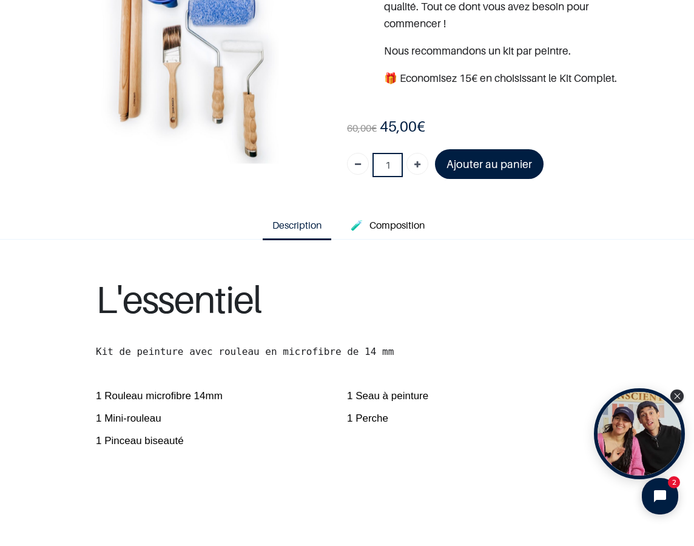
scroll to position [172, 0]
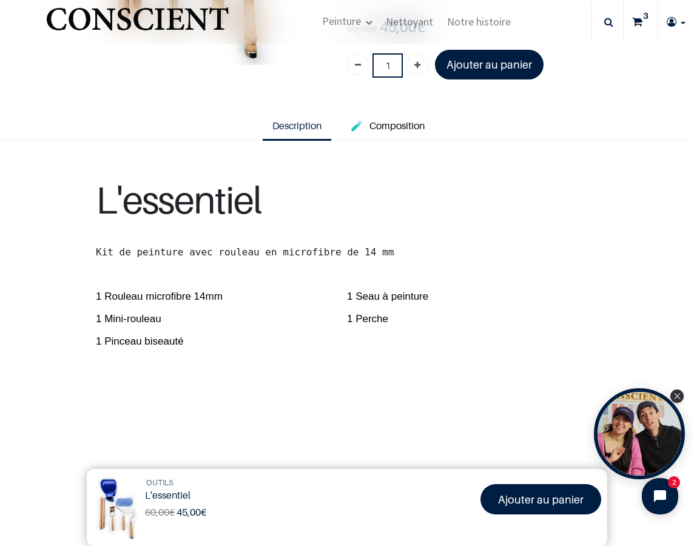
scroll to position [209, 0]
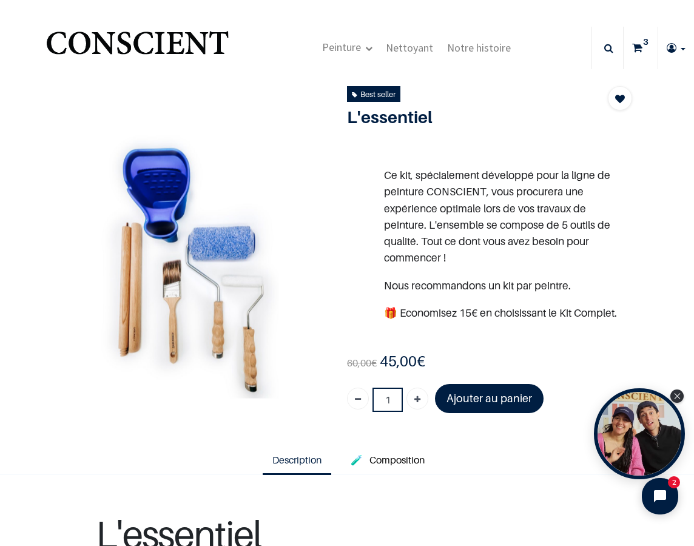
click at [640, 36] on icon at bounding box center [637, 48] width 10 height 42
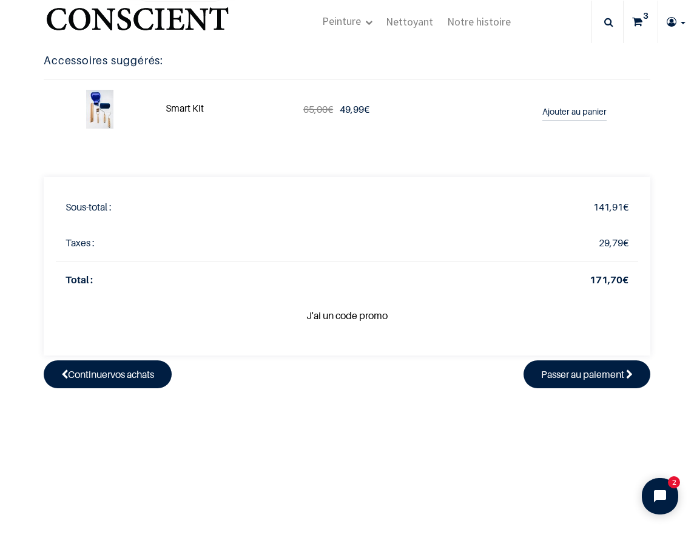
scroll to position [396, 0]
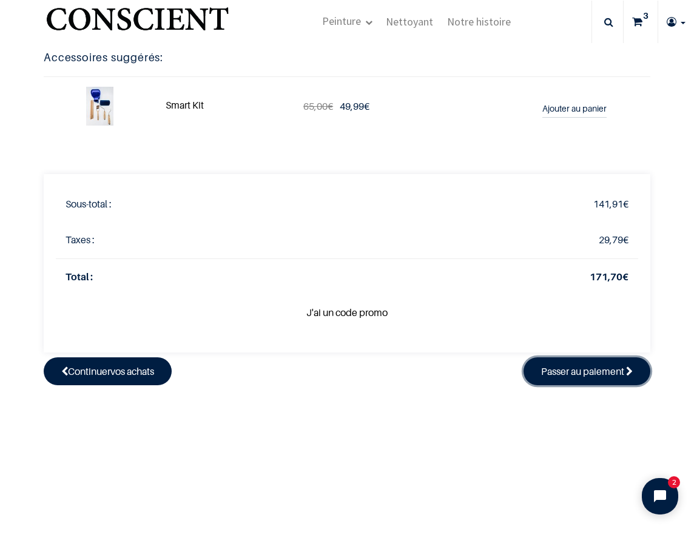
click at [609, 377] on span "Passer au paiement" at bounding box center [582, 371] width 83 height 12
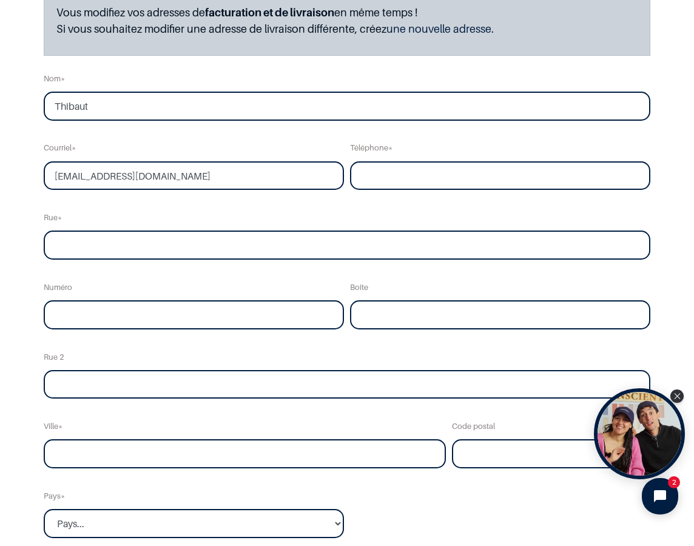
scroll to position [181, 0]
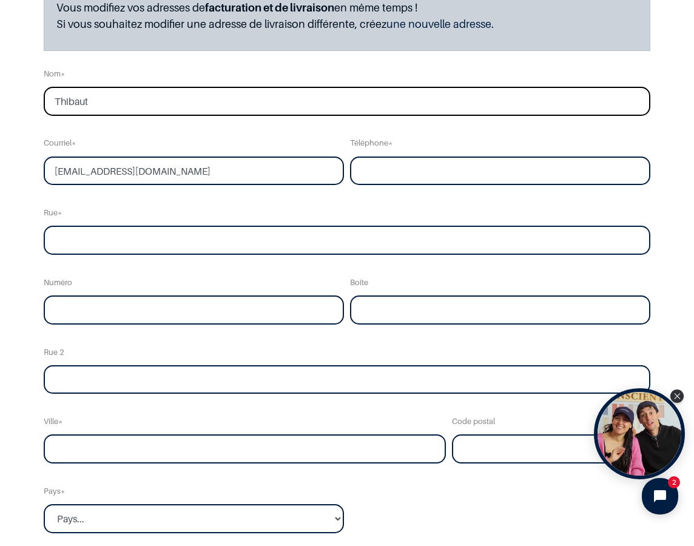
click at [211, 104] on input "Thibaut" at bounding box center [347, 101] width 606 height 29
type input "[PERSON_NAME]"
click at [415, 177] on input "tel" at bounding box center [500, 170] width 300 height 29
type input "0672596300"
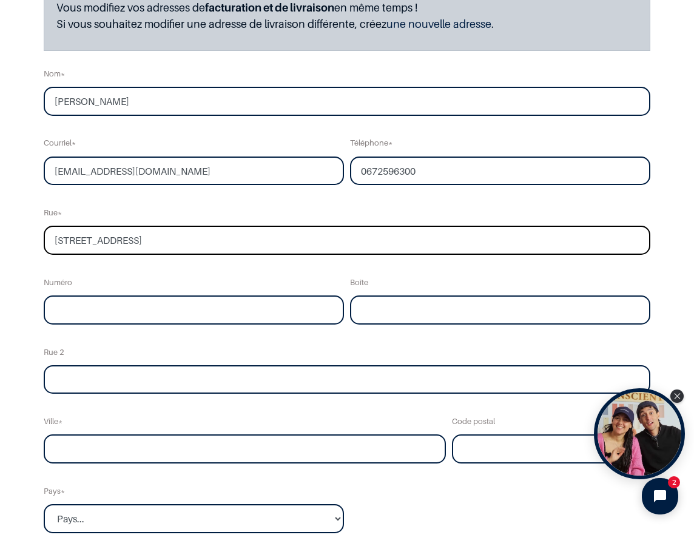
type input "48 RUE DU FOSSE"
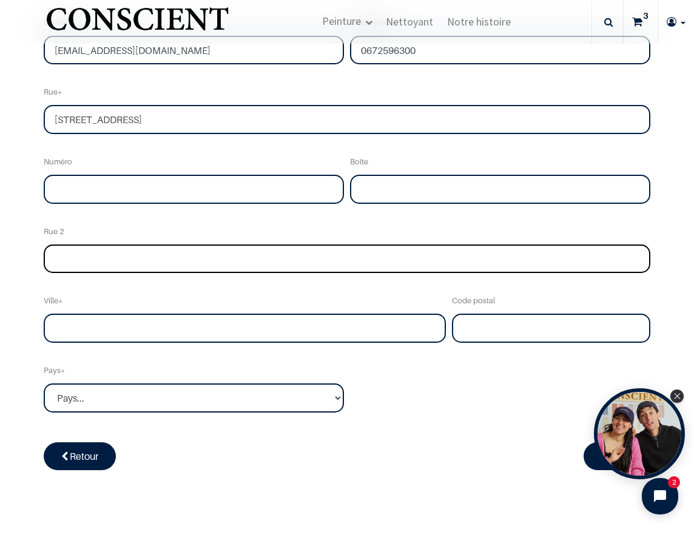
scroll to position [339, 0]
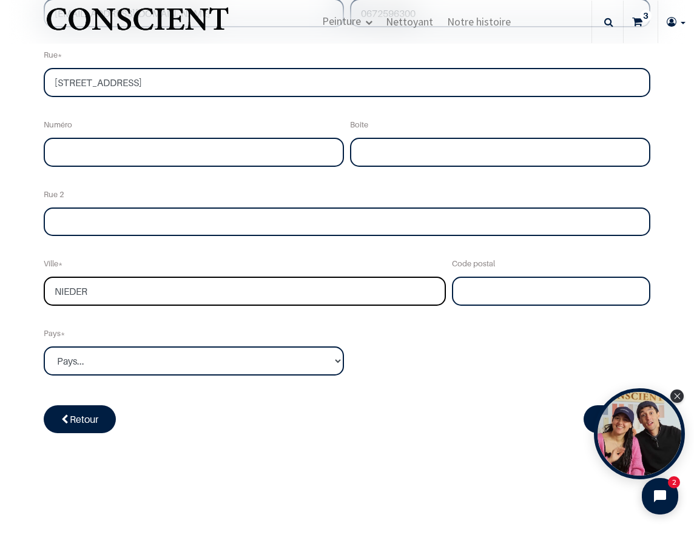
type input "NIEDERHASLACH"
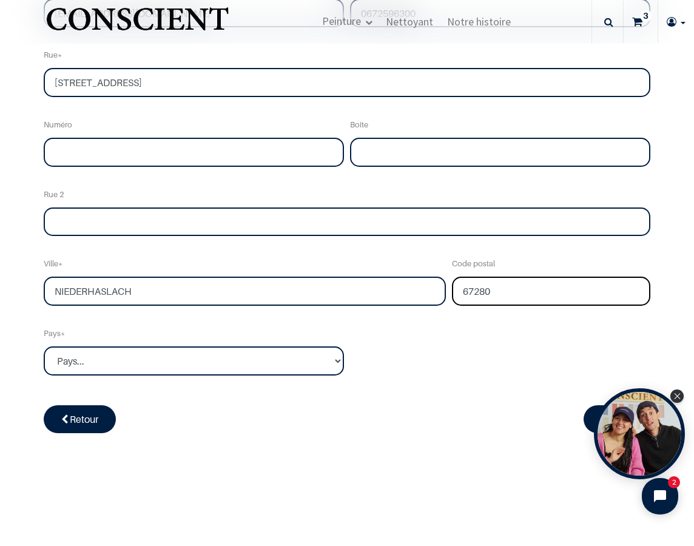
type input "67280"
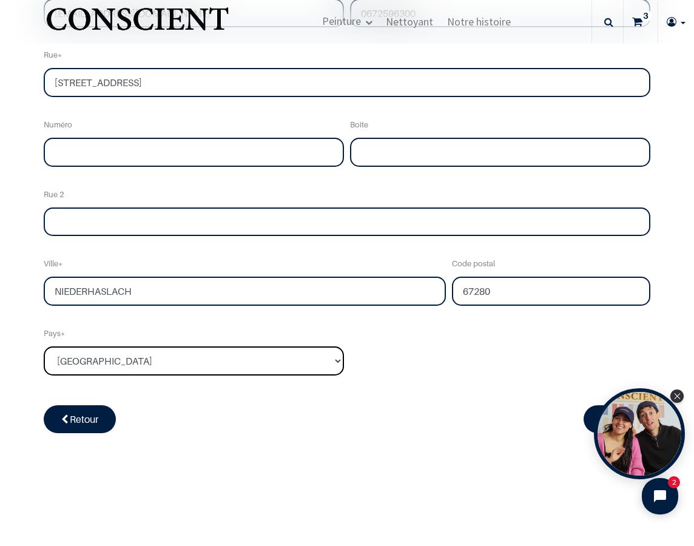
click at [198, 356] on select "Pays... Afghanistan Afrique du sud Albanie Algérie" at bounding box center [194, 360] width 300 height 29
select select "75"
click at [44, 346] on select "Pays... Afghanistan Afrique du sud Albanie Algérie" at bounding box center [194, 360] width 300 height 29
click at [316, 443] on div "Retour Suivant" at bounding box center [347, 428] width 606 height 47
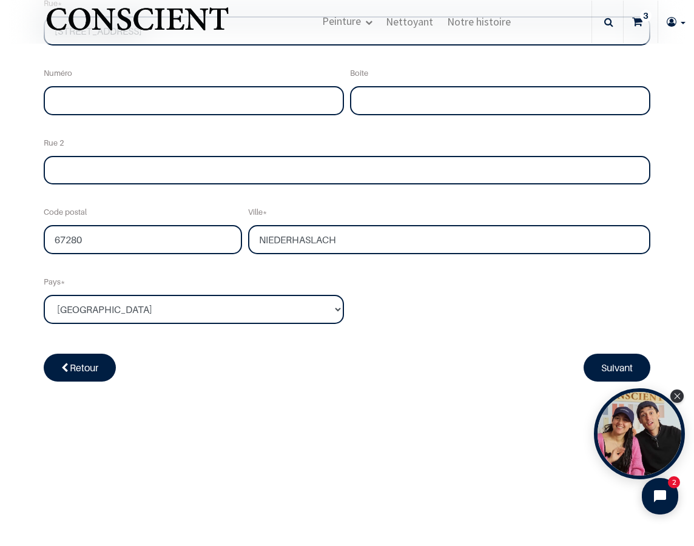
scroll to position [432, 0]
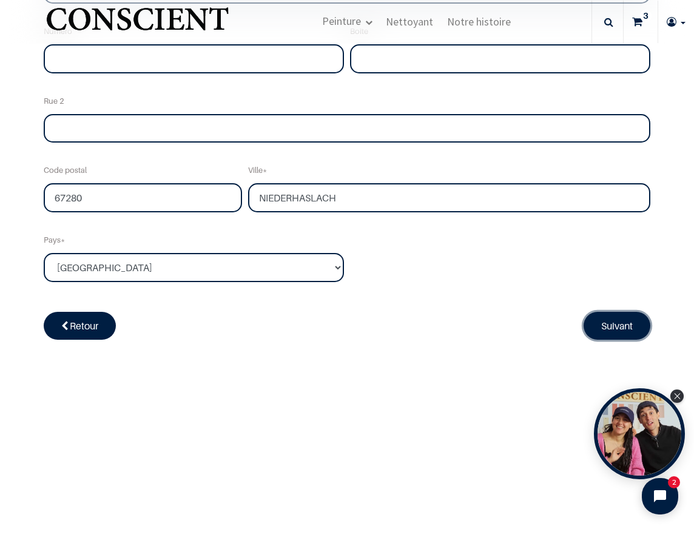
click at [603, 316] on link "Suivant" at bounding box center [616, 326] width 67 height 28
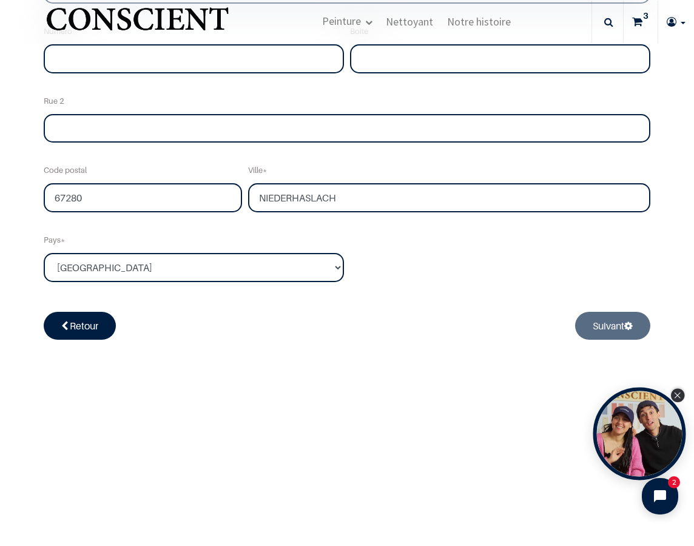
click at [679, 395] on icon "Close Tolstoy widget" at bounding box center [677, 395] width 7 height 6
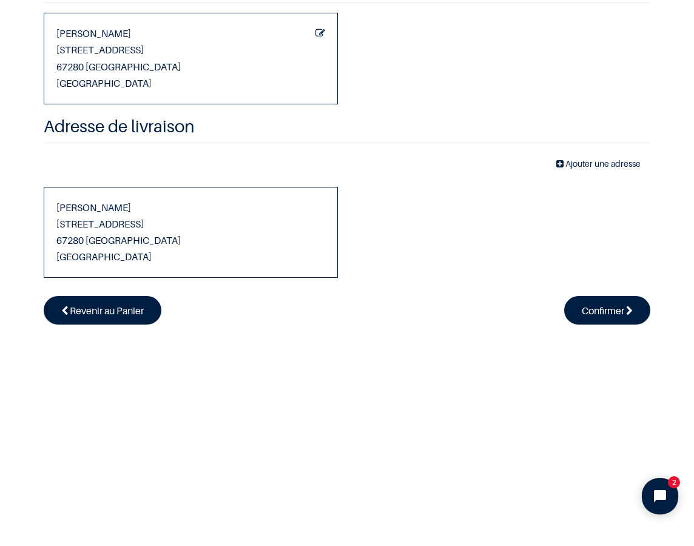
scroll to position [107, 0]
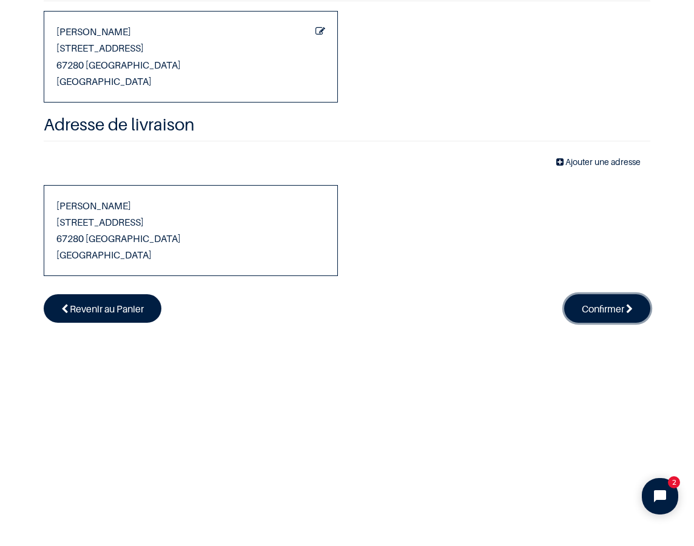
click at [615, 306] on span "Confirmer" at bounding box center [602, 309] width 42 height 12
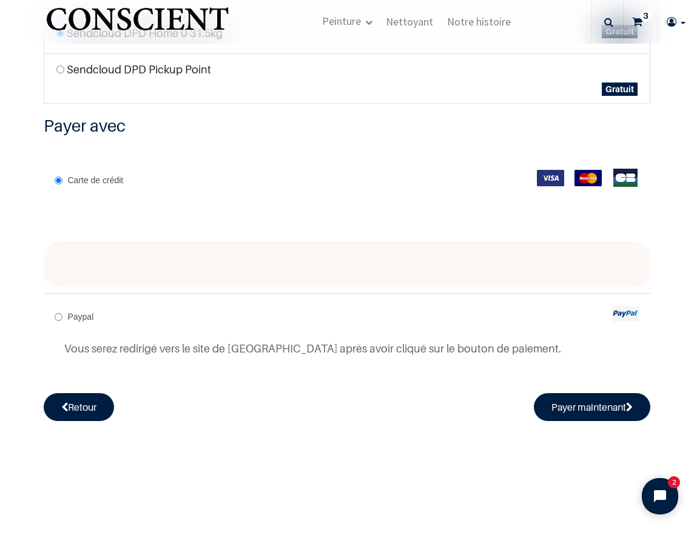
scroll to position [198, 0]
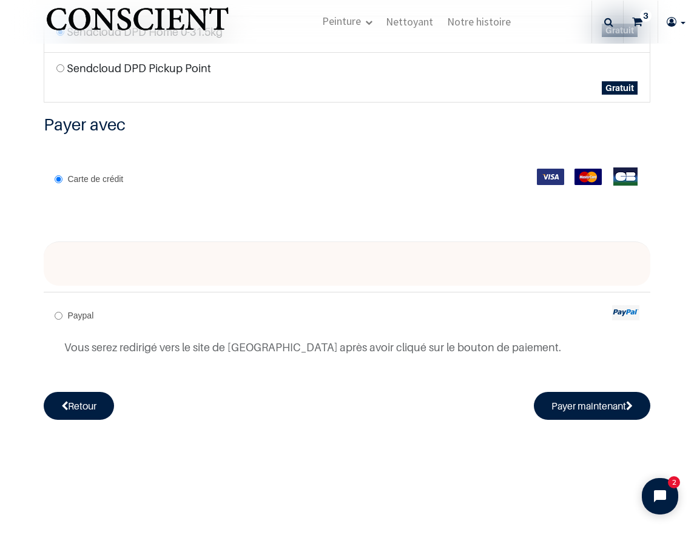
click at [197, 318] on div "Paypal Vous serez redirigé vers le site de Paypal après avoir cliqué sur le bou…" at bounding box center [347, 334] width 606 height 85
radio input "true"
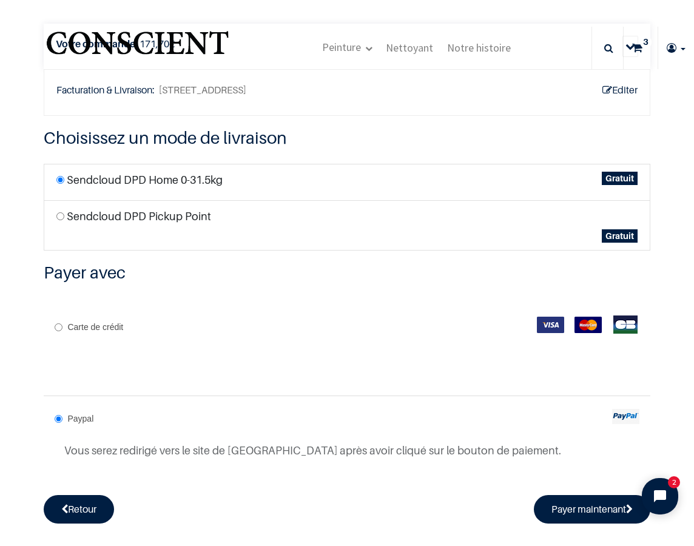
scroll to position [0, 0]
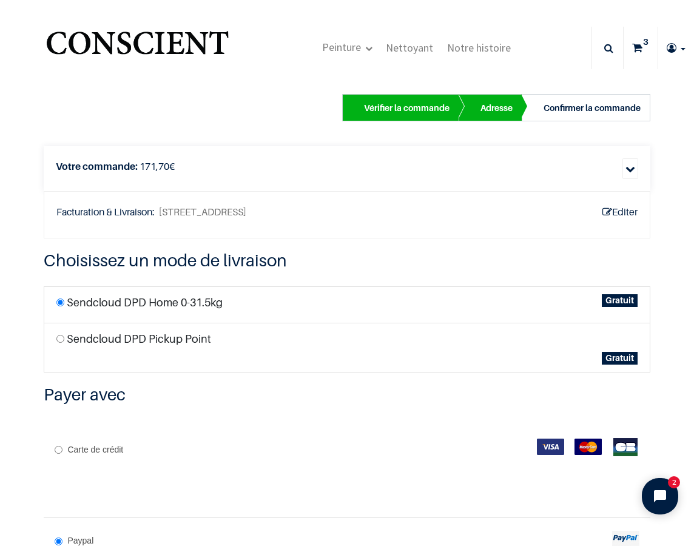
click at [628, 171] on span "Détails" at bounding box center [630, 168] width 16 height 21
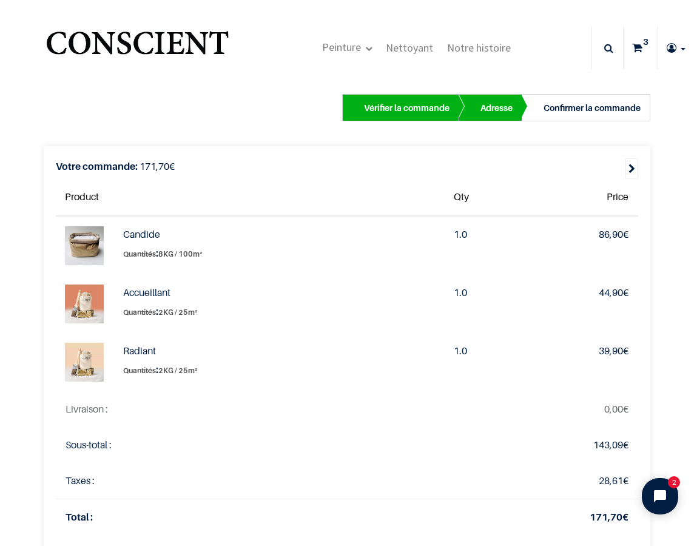
click at [628, 170] on span "Détails" at bounding box center [631, 168] width 13 height 21
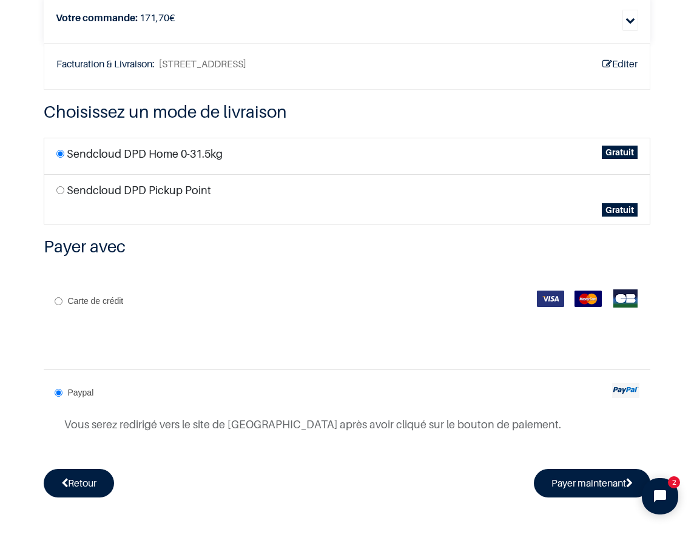
scroll to position [77, 0]
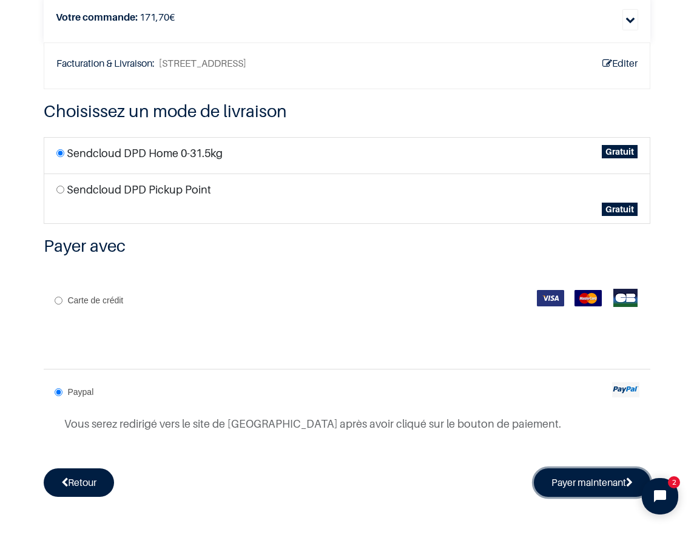
click at [555, 482] on button "Payer maintenant" at bounding box center [592, 482] width 116 height 28
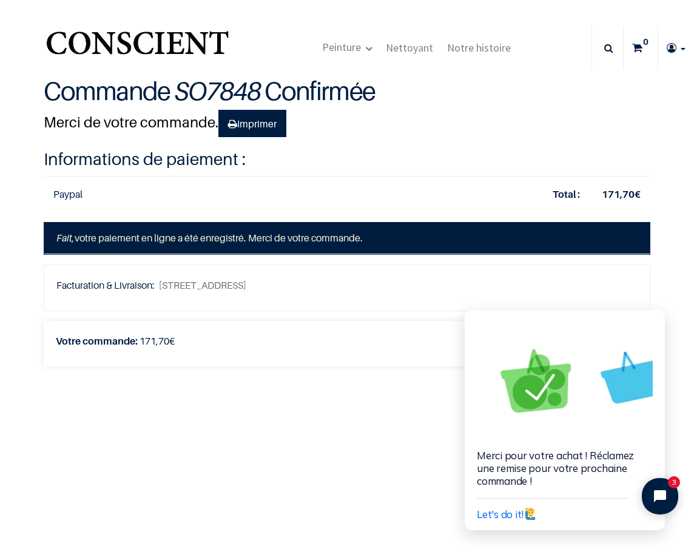
type input "[EMAIL_ADDRESS][DOMAIN_NAME]"
click at [654, 299] on icon "Close chat widget" at bounding box center [656, 296] width 12 height 12
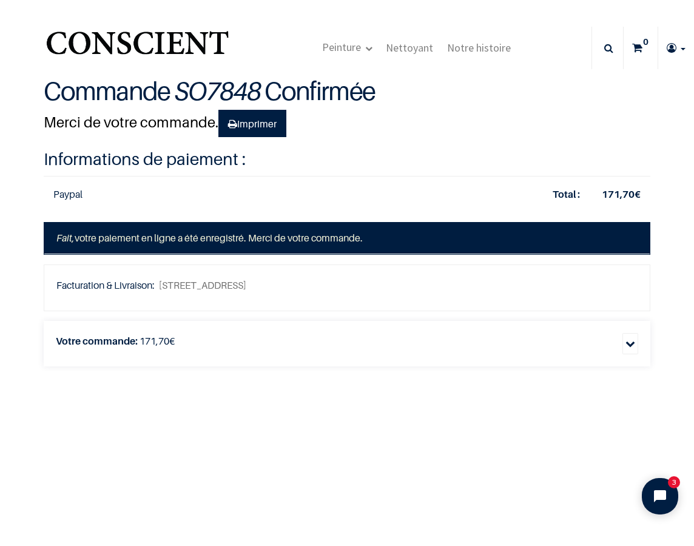
click at [305, 419] on main "Commande SO7848 Confirmée Merci de votre commande. Imprimer Informations de pai…" at bounding box center [347, 405] width 694 height 667
click at [426, 346] on div "Votre commande: 171,70 €" at bounding box center [347, 341] width 582 height 16
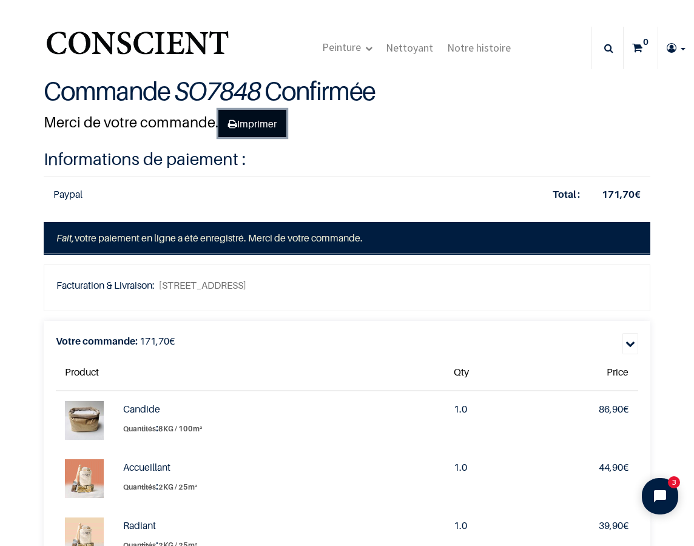
click at [261, 123] on link "Imprimer" at bounding box center [252, 124] width 68 height 28
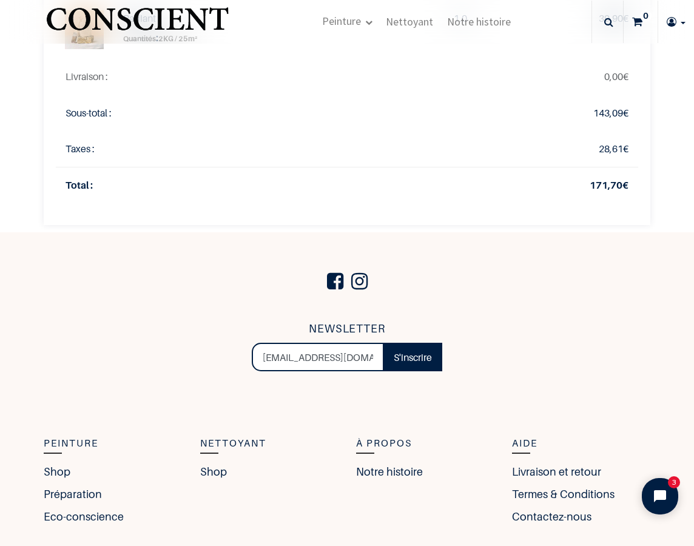
scroll to position [446, 0]
